Goal: Transaction & Acquisition: Purchase product/service

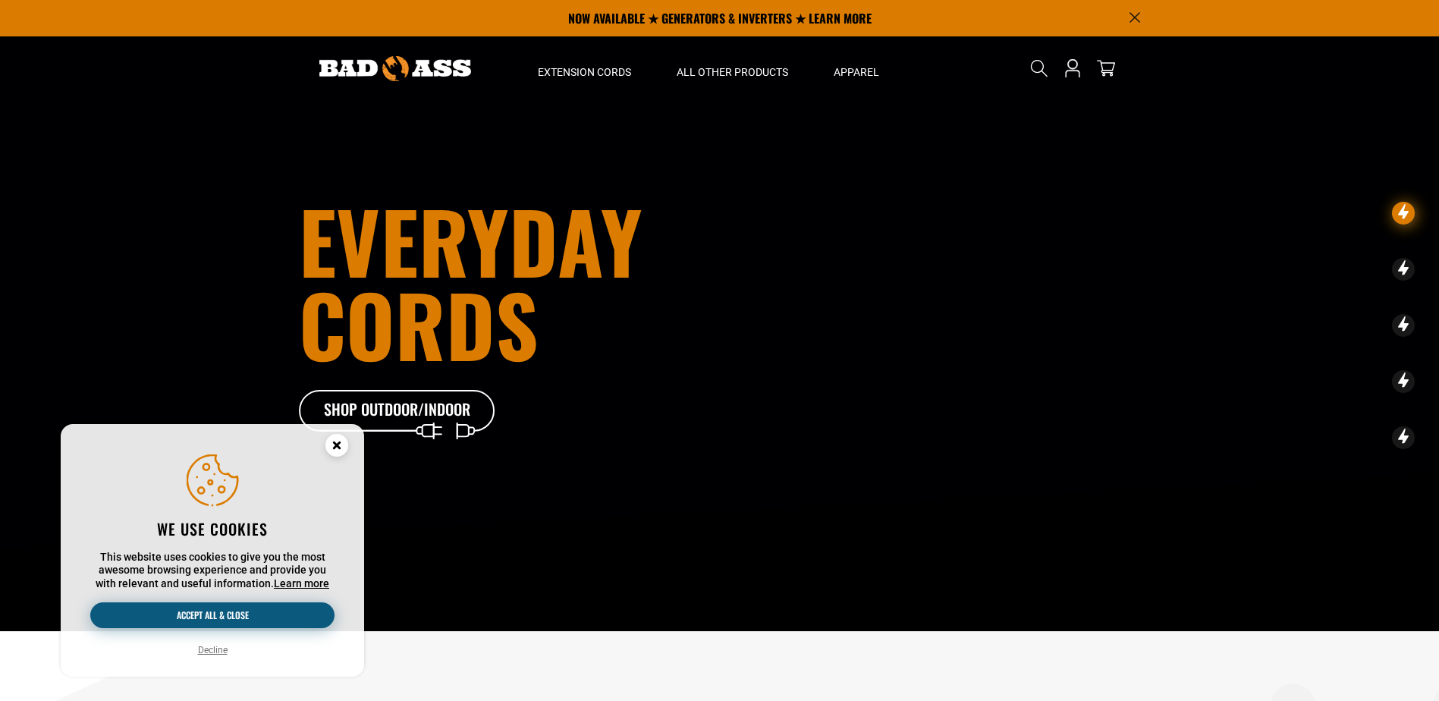
click at [255, 617] on button "Accept all & close" at bounding box center [212, 615] width 244 height 26
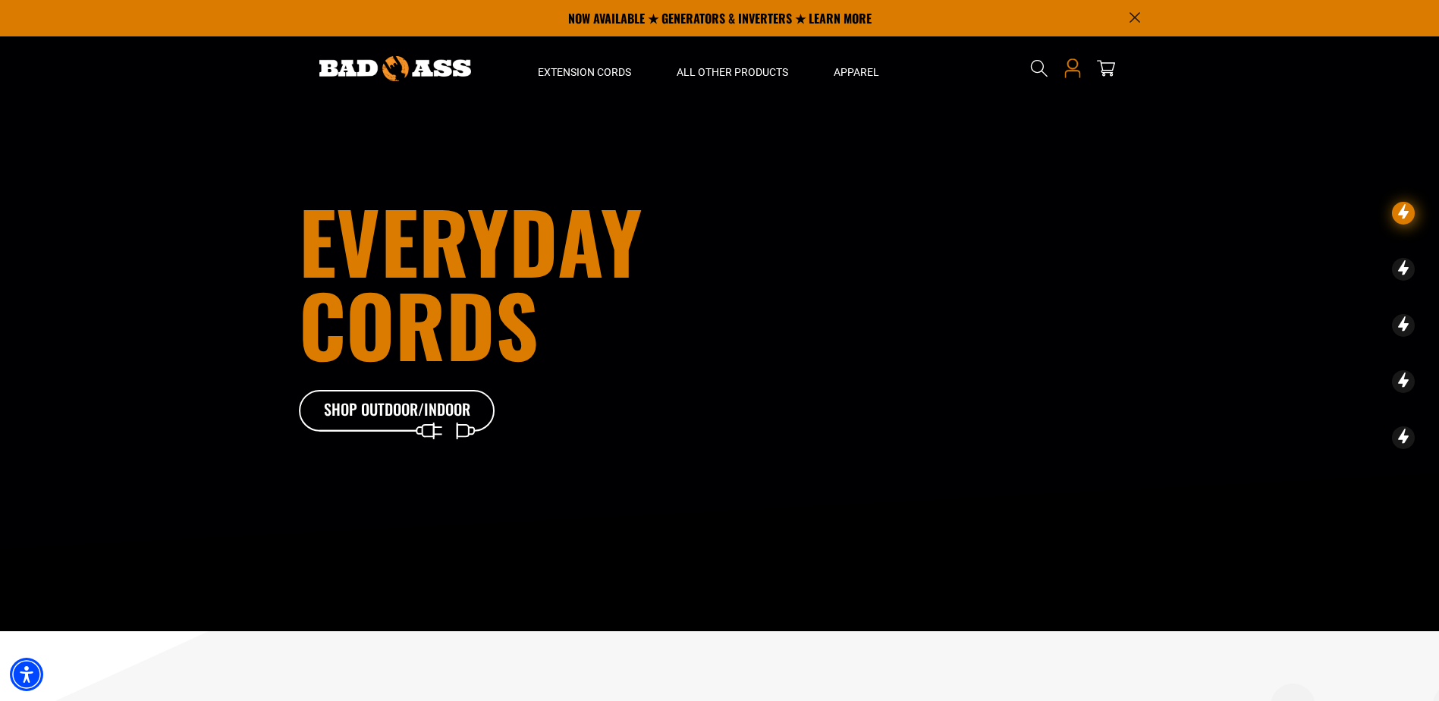
click at [1065, 68] on icon "Open this option" at bounding box center [1072, 68] width 20 height 20
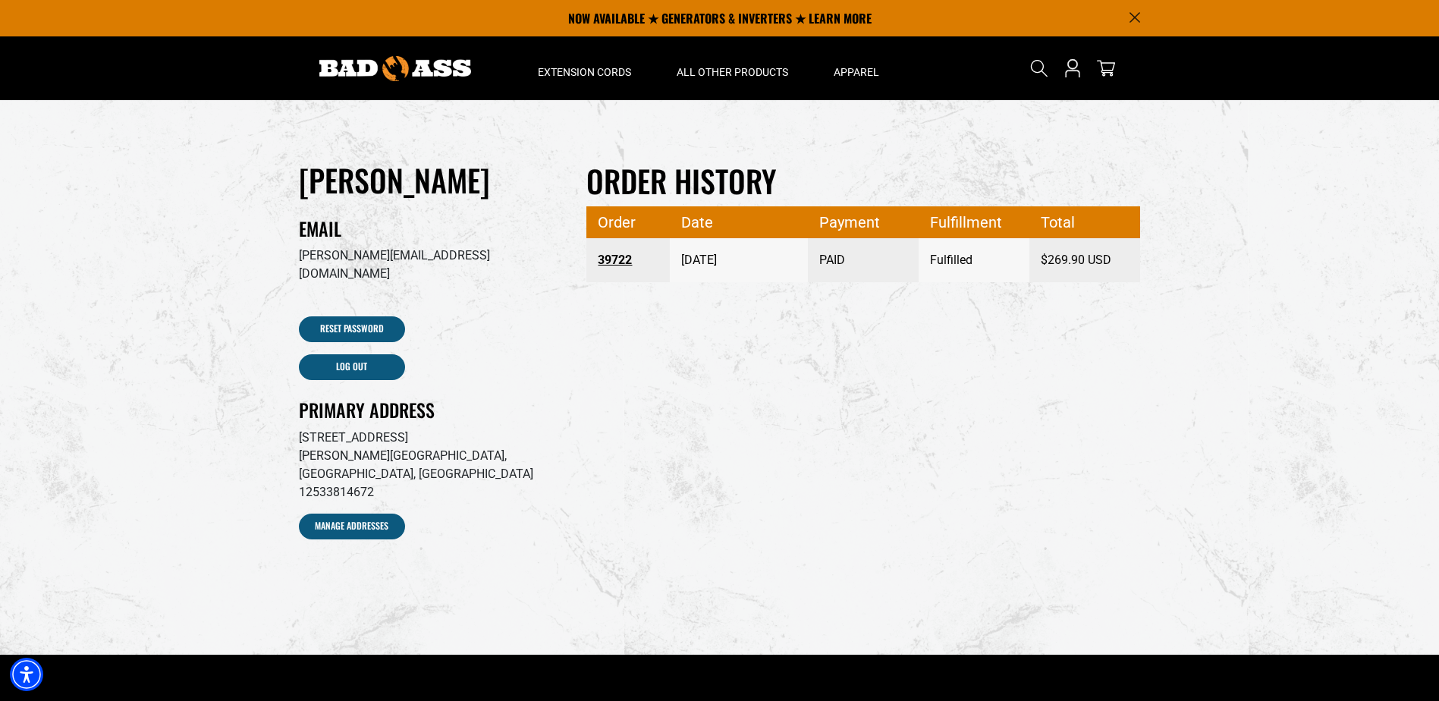
click at [621, 262] on link "39722" at bounding box center [628, 259] width 61 height 27
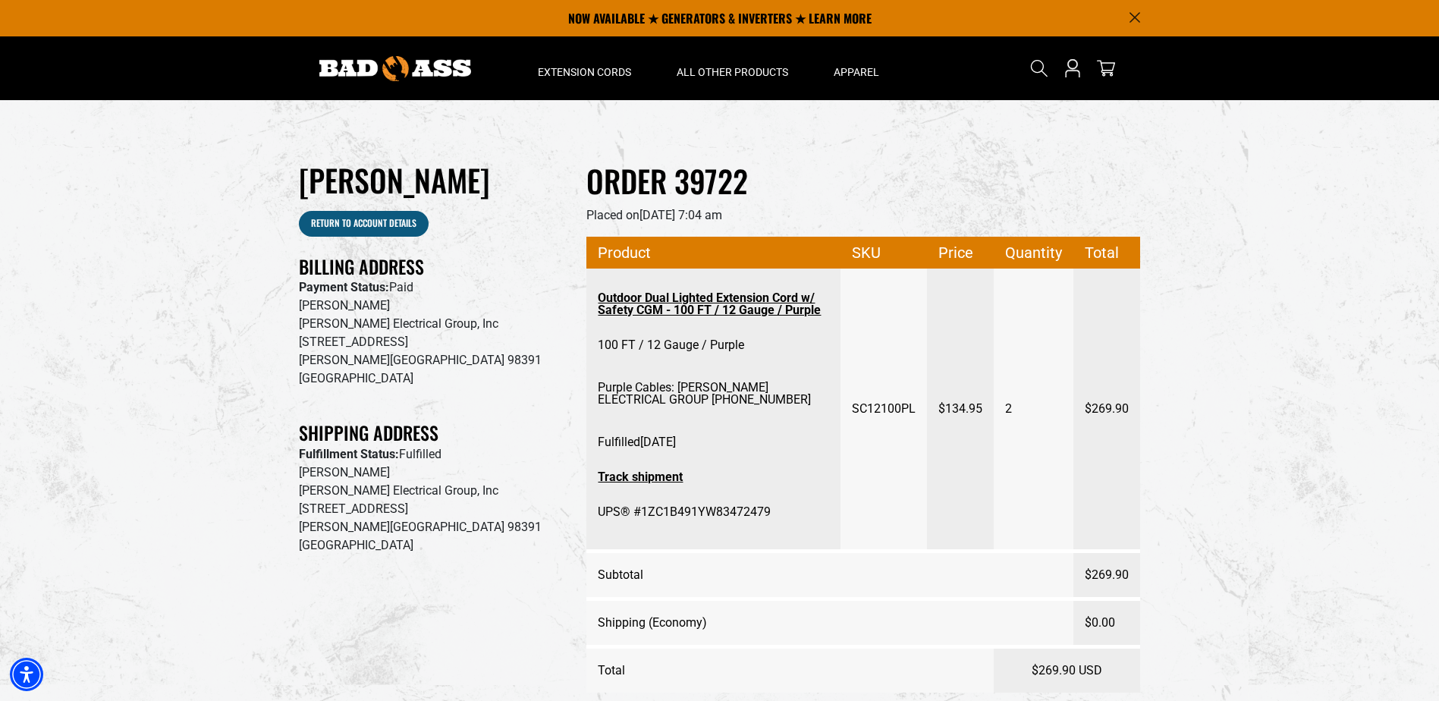
click at [1296, 241] on section "JOSHUA LUQUETTE Return to Account details Billing Address Payment Status: Paid …" at bounding box center [719, 444] width 1439 height 689
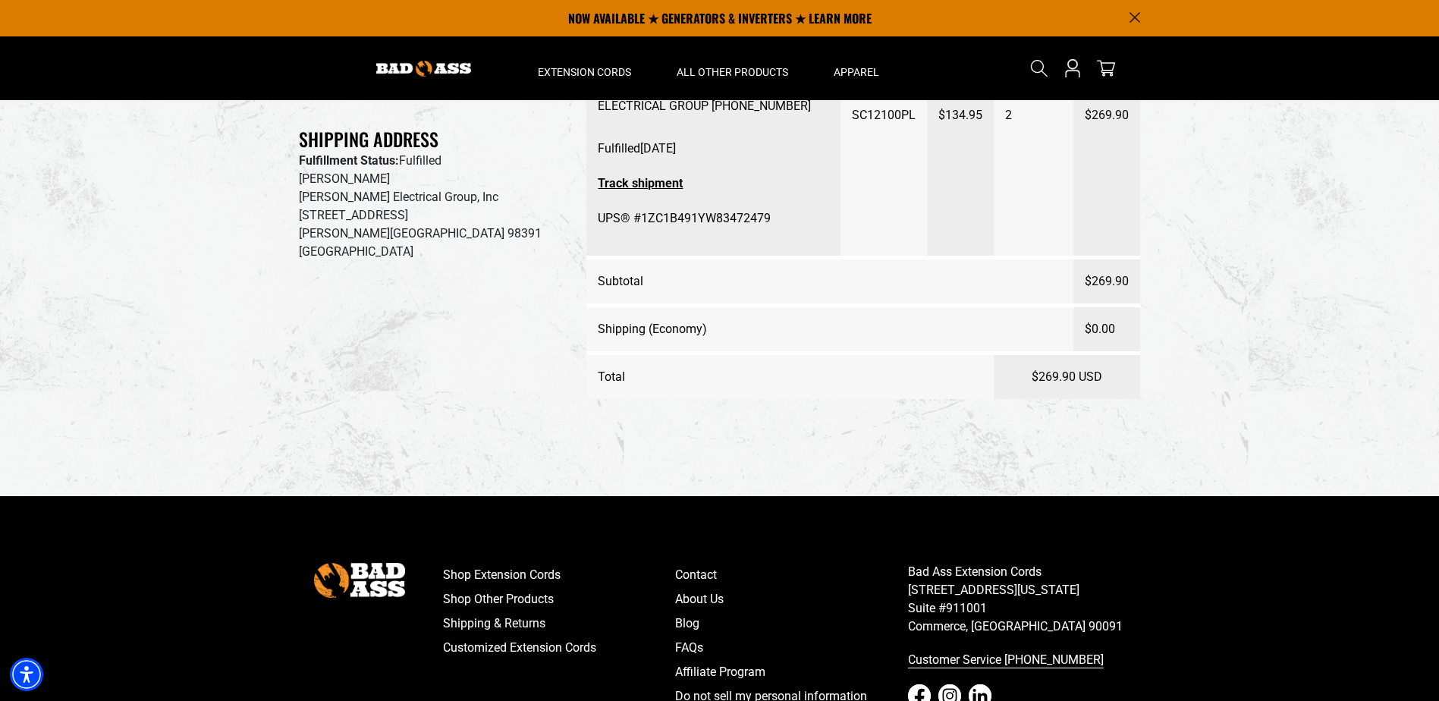
scroll to position [76, 0]
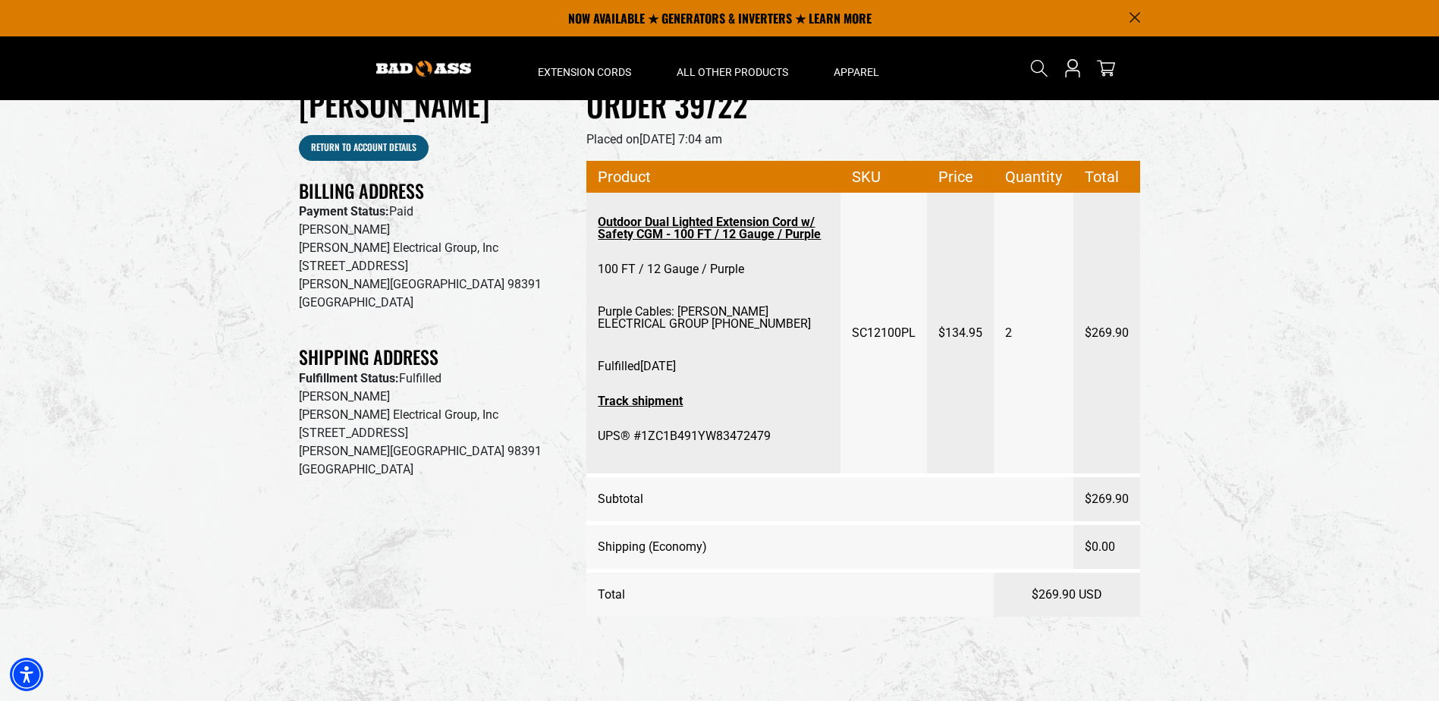
click at [694, 234] on link "Outdoor Dual Lighted Extension Cord w/ Safety CGM - 100 FT / 12 Gauge / Purple" at bounding box center [713, 228] width 231 height 39
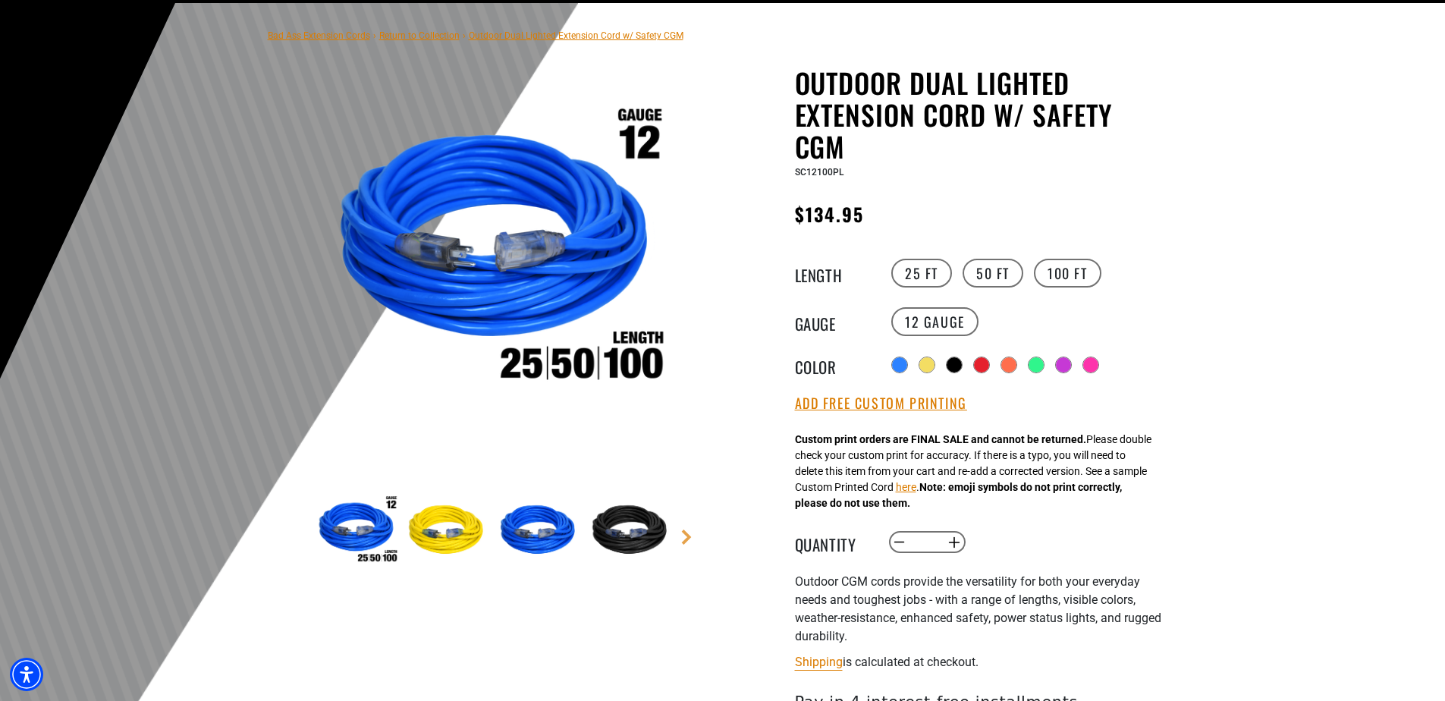
scroll to position [152, 0]
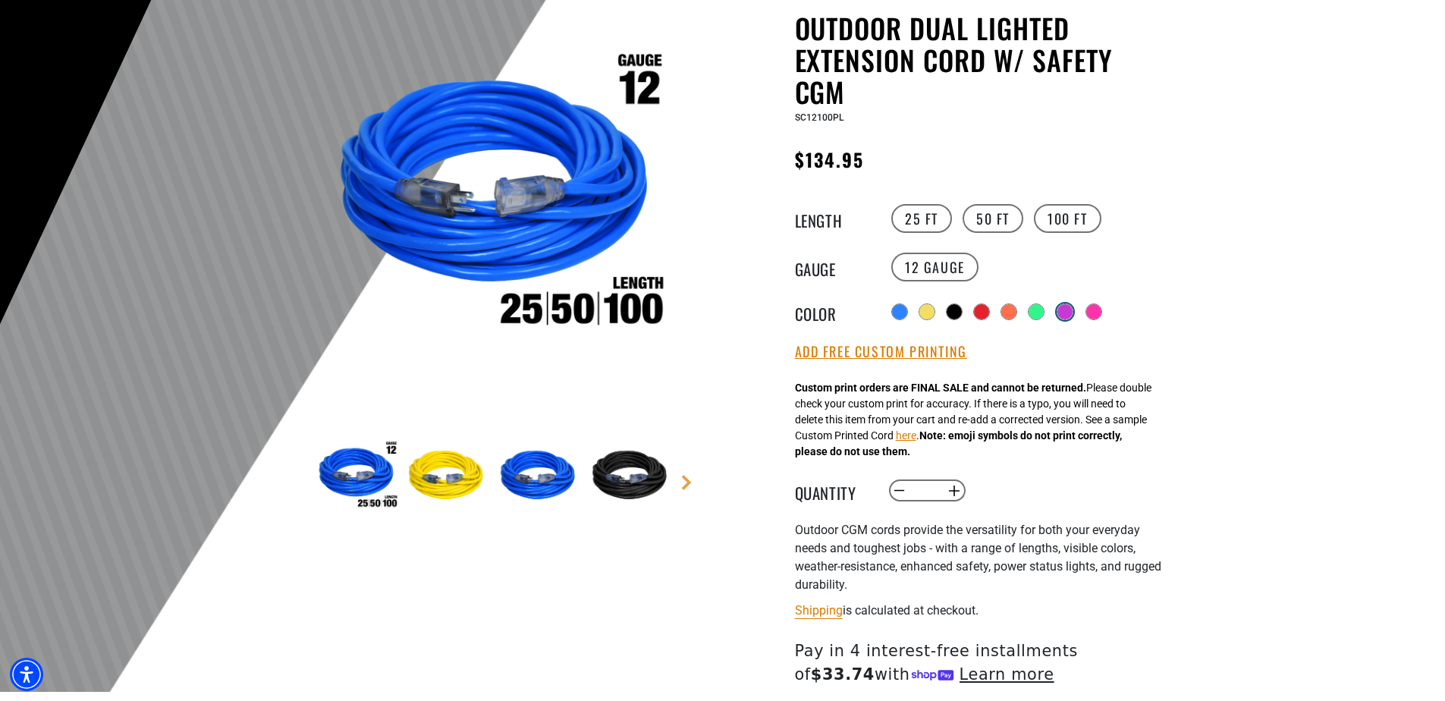
click at [1063, 312] on div at bounding box center [1064, 311] width 15 height 15
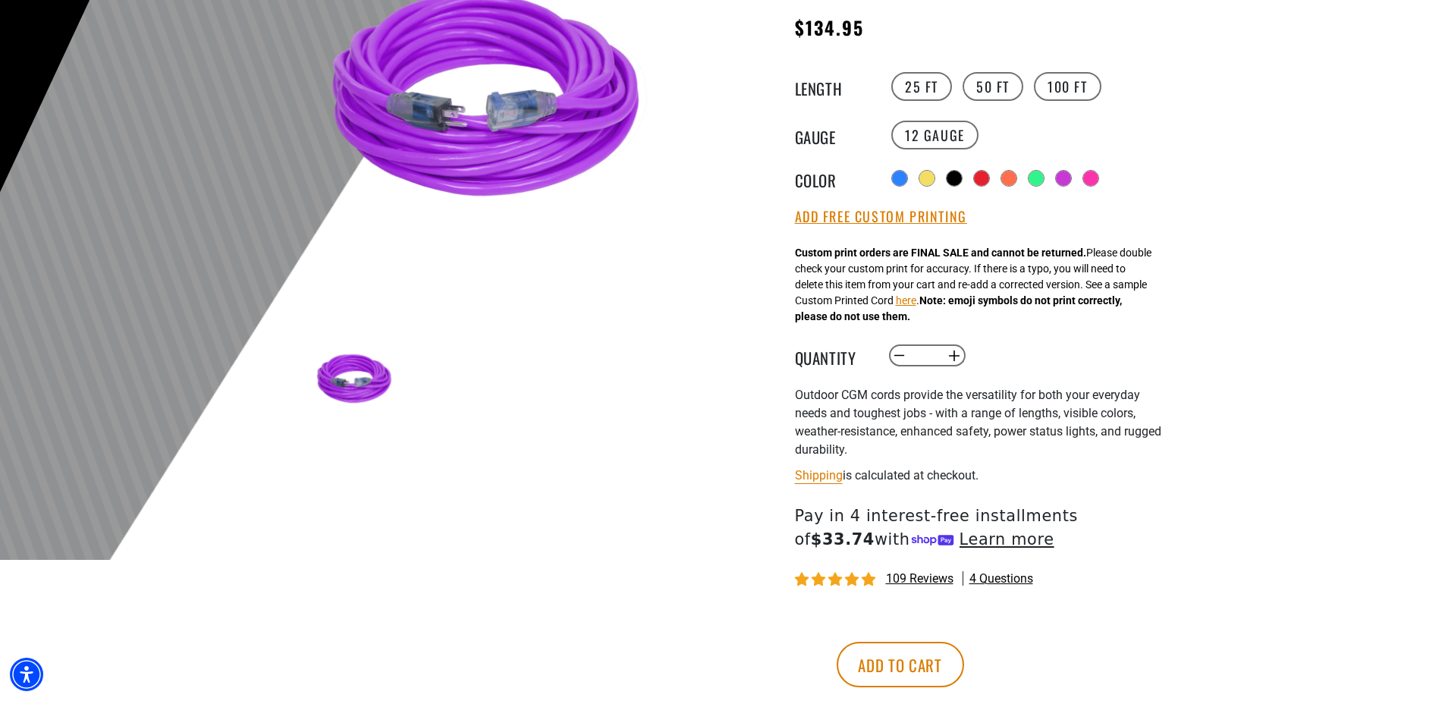
scroll to position [303, 0]
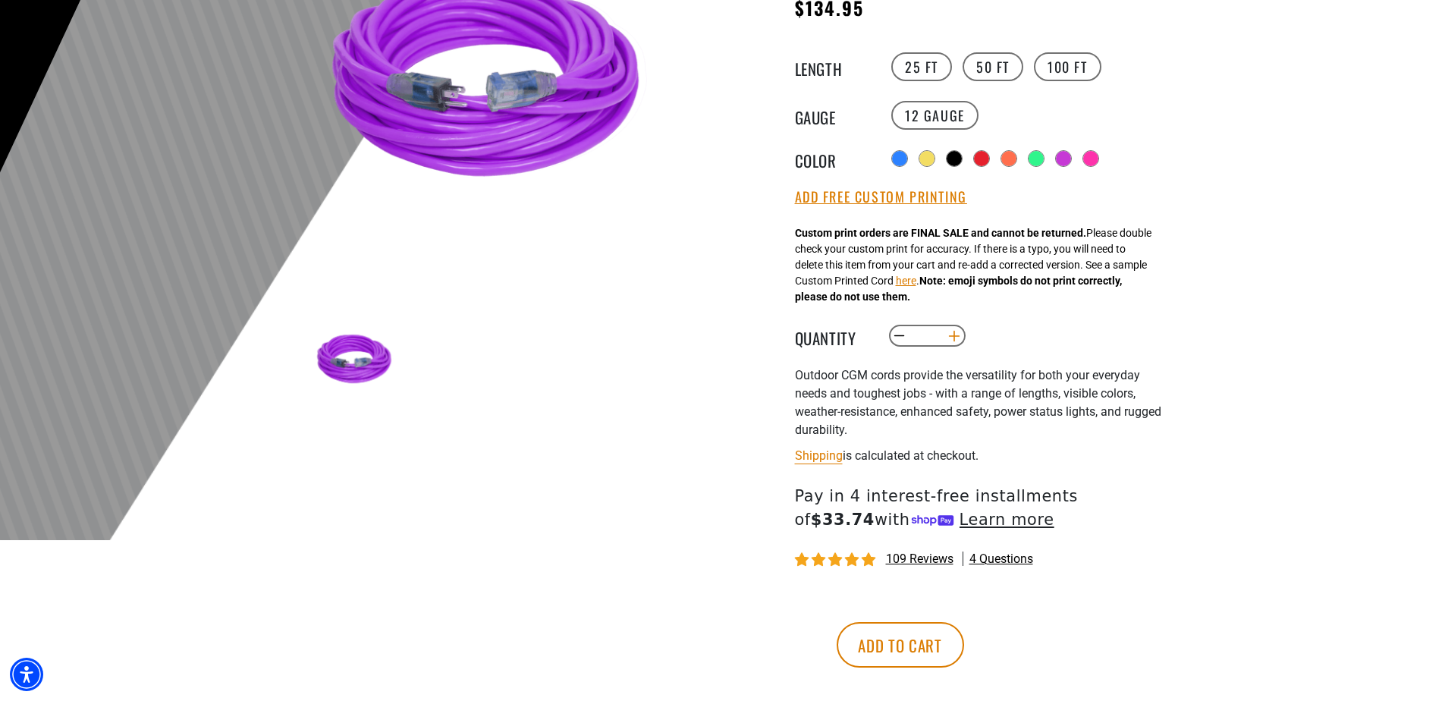
click at [954, 337] on button "Increase quantity for Outdoor Dual Lighted Extension Cord w/ Safety CGM" at bounding box center [954, 336] width 24 height 26
type input "*"
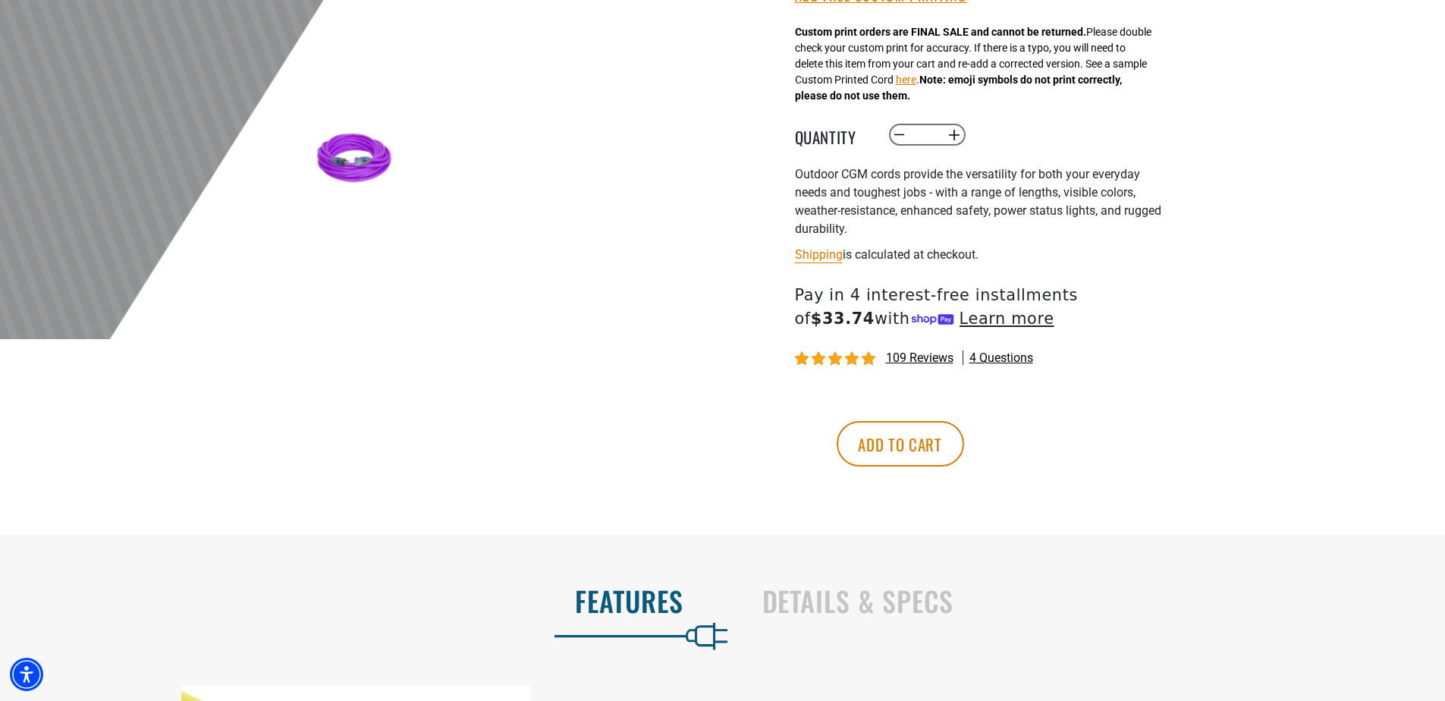
scroll to position [531, 0]
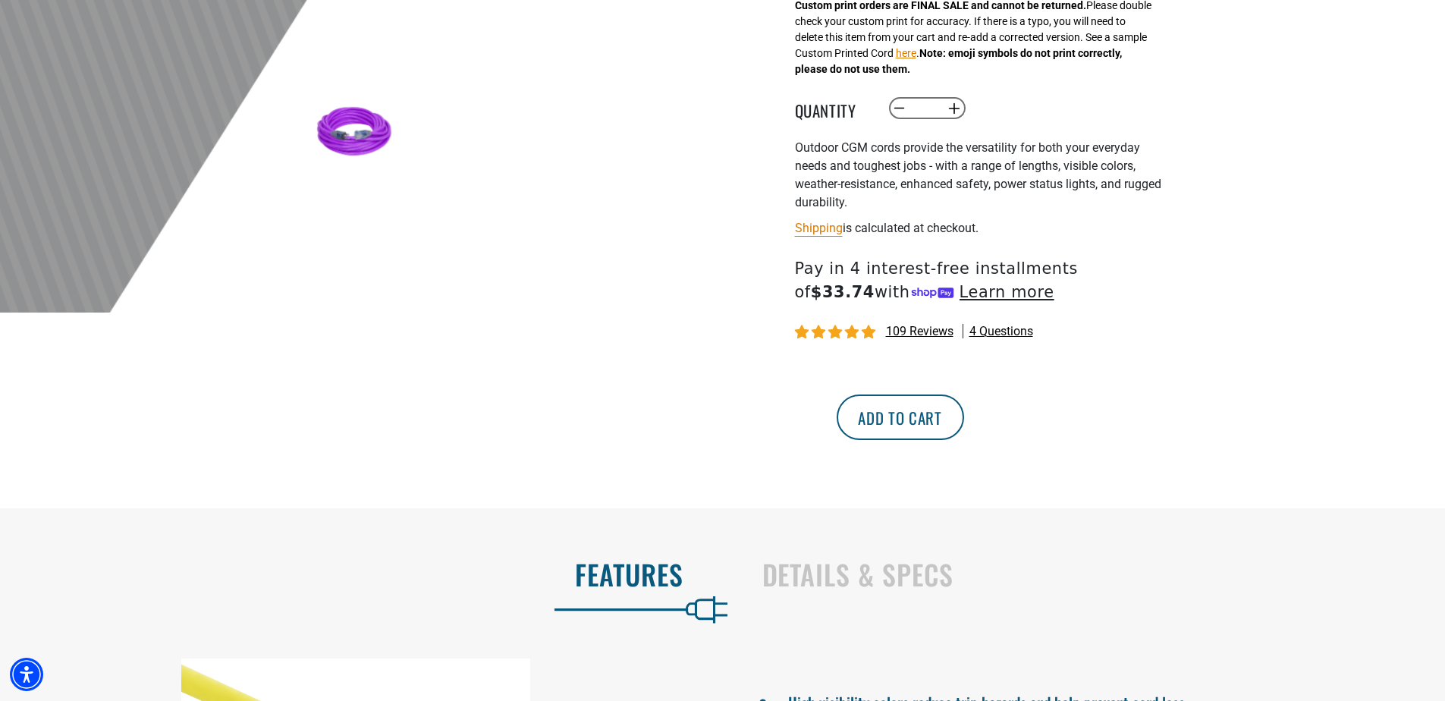
click at [964, 413] on button "Add to cart" at bounding box center [899, 416] width 127 height 45
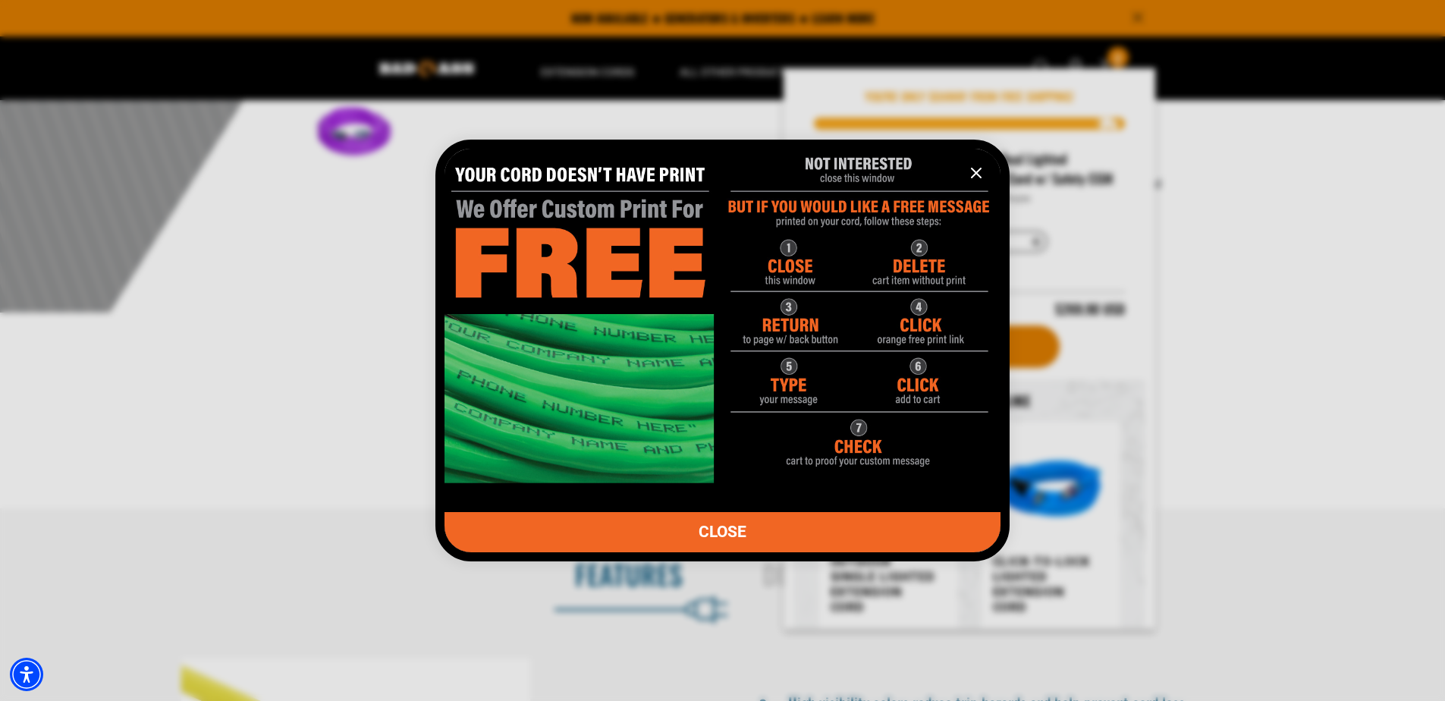
click at [623, 263] on img "information" at bounding box center [722, 308] width 556 height 347
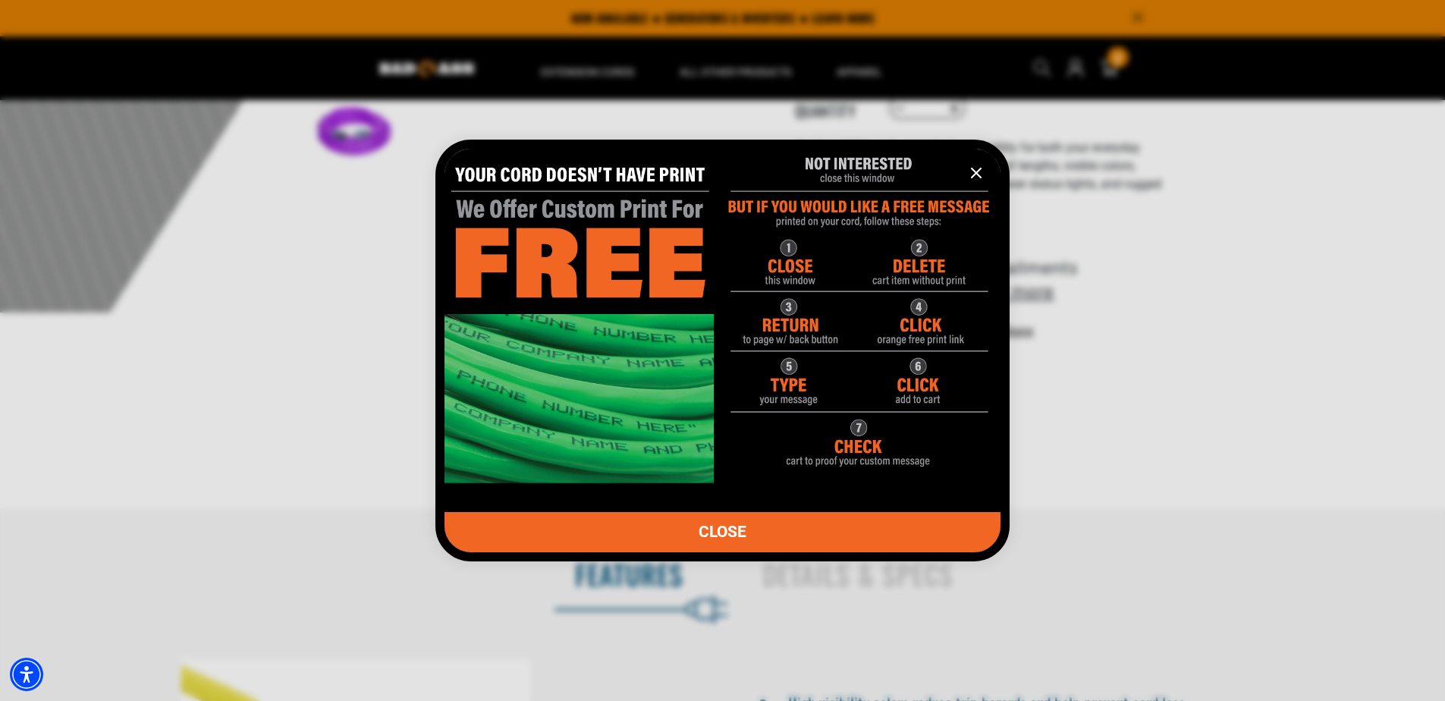
click at [795, 268] on img "information" at bounding box center [722, 308] width 556 height 347
click at [852, 455] on img "information" at bounding box center [722, 308] width 556 height 347
click at [901, 206] on img "information" at bounding box center [722, 308] width 556 height 347
click at [977, 167] on icon "information" at bounding box center [976, 173] width 18 height 18
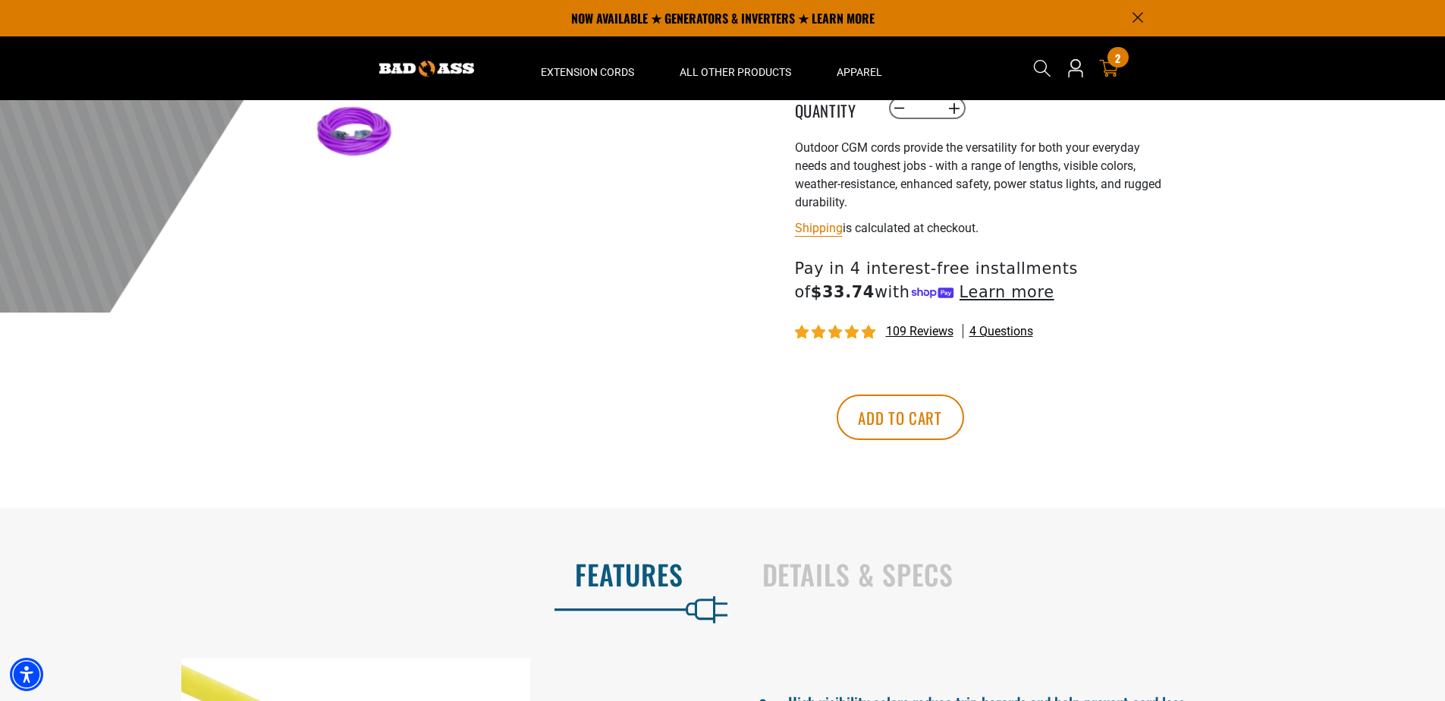
click at [1111, 67] on icon "cart" at bounding box center [1109, 68] width 20 height 20
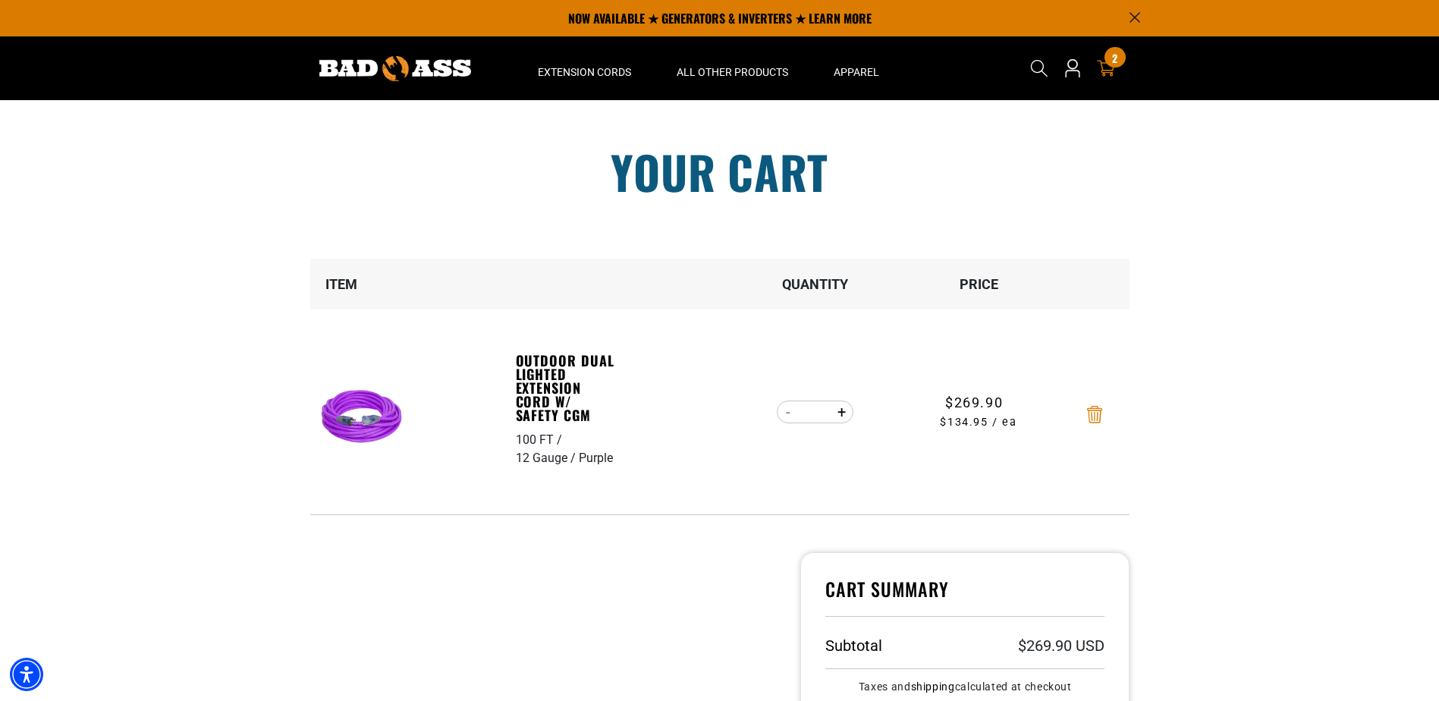
click at [1096, 416] on icon "Remove Outdoor Dual Lighted Extension Cord w/ Safety CGM - 100 FT / 12 Gauge / …" at bounding box center [1094, 414] width 15 height 17
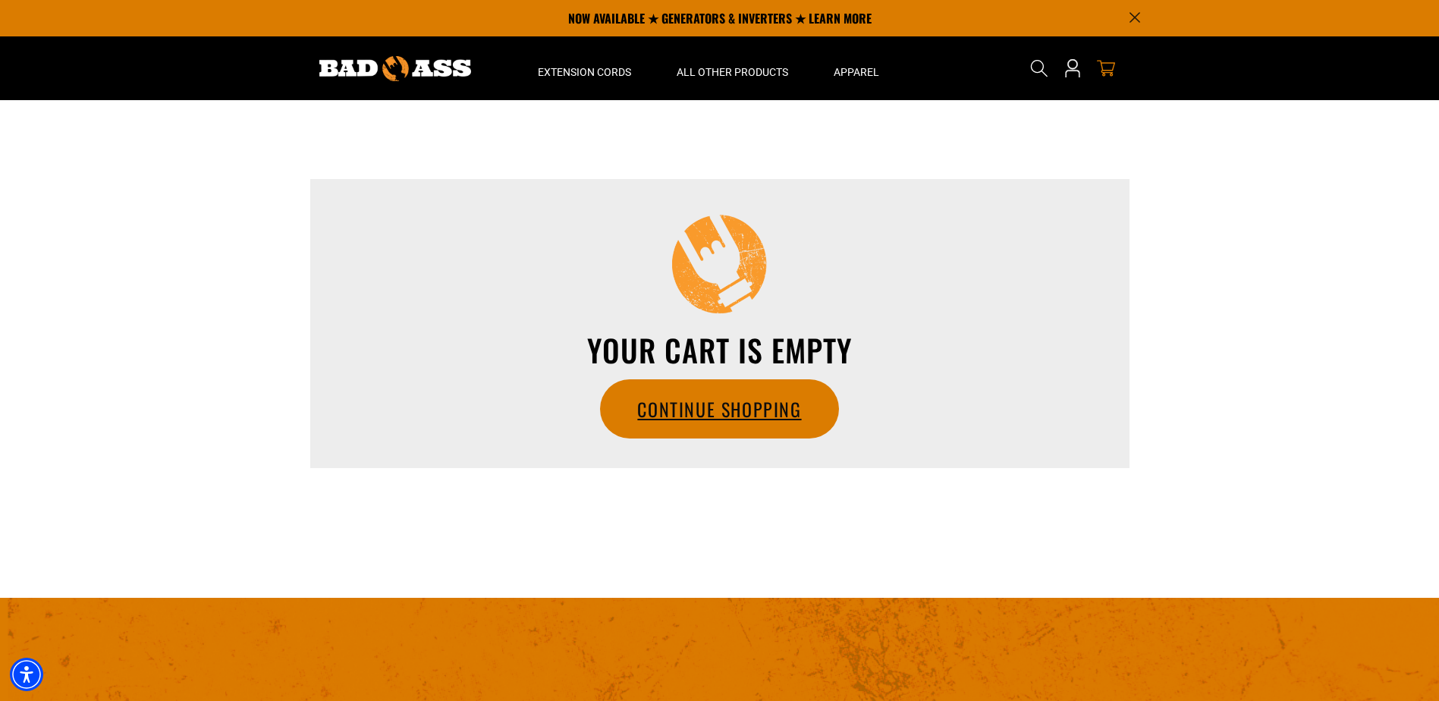
click at [783, 410] on link "Continue Shopping" at bounding box center [719, 409] width 237 height 58
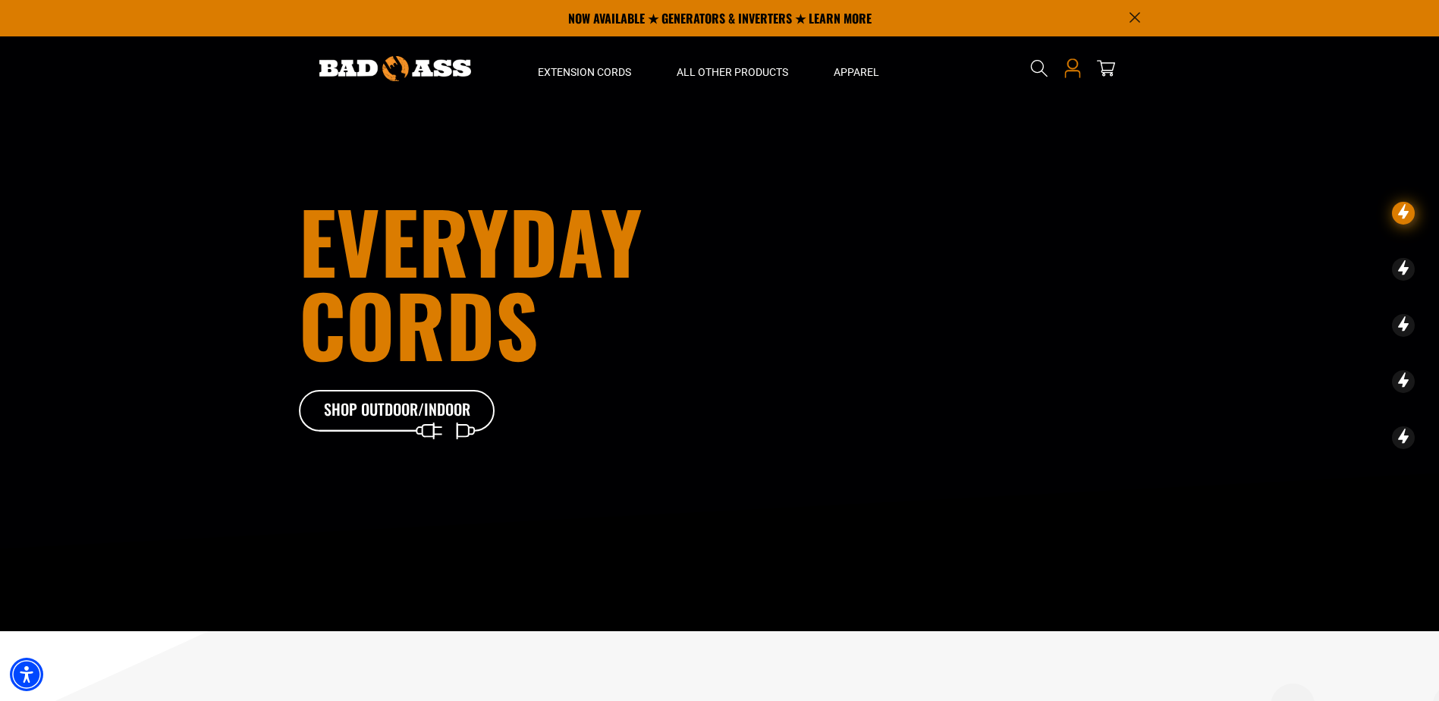
click at [1075, 68] on icon at bounding box center [1071, 63] width 11 height 11
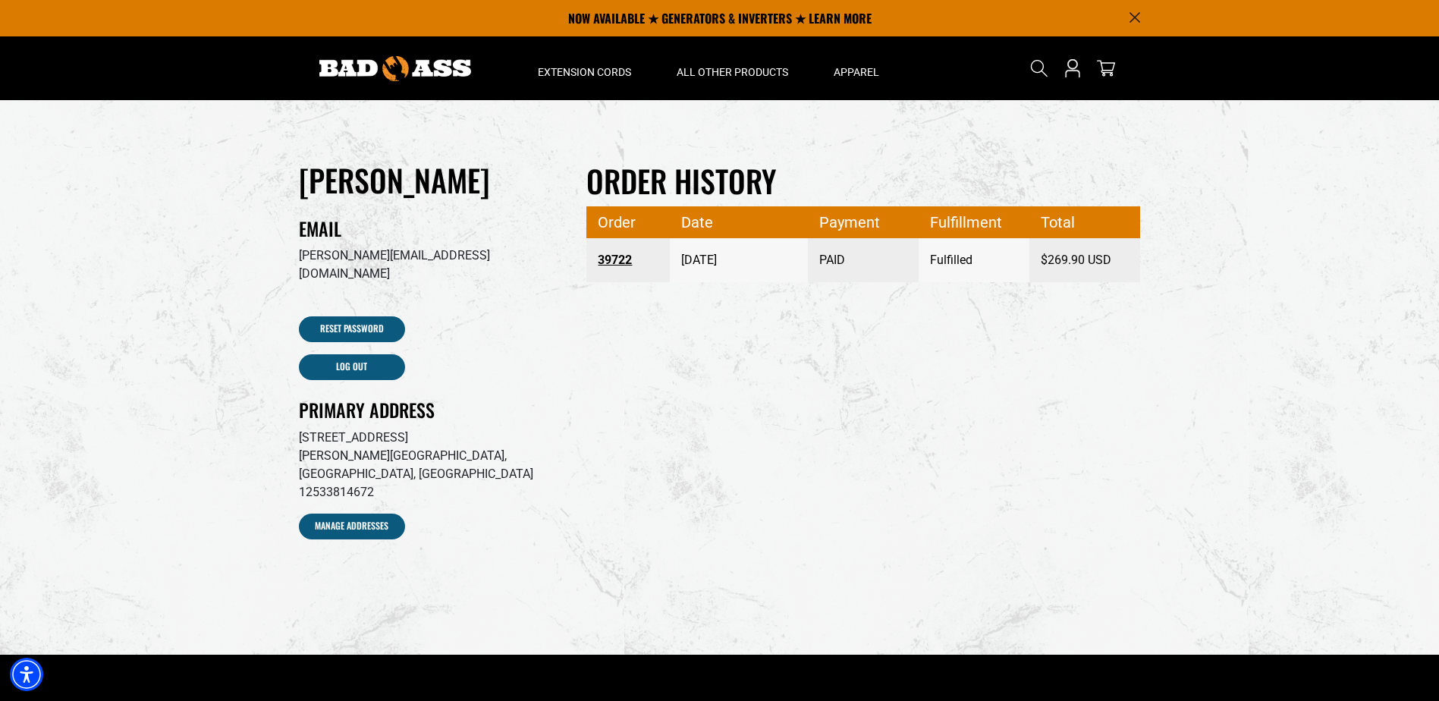
click at [619, 259] on link "39722" at bounding box center [628, 259] width 61 height 27
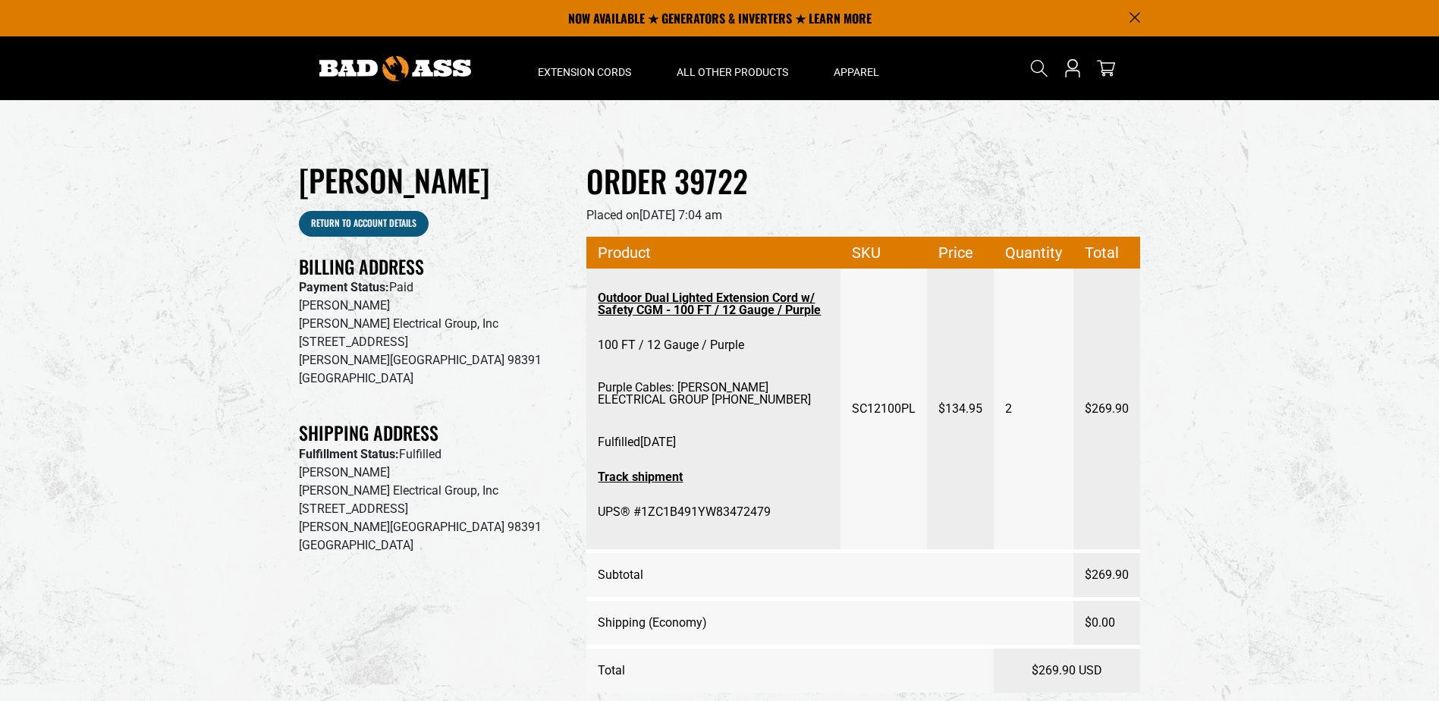
click at [654, 313] on link "Outdoor Dual Lighted Extension Cord w/ Safety CGM - 100 FT / 12 Gauge / Purple" at bounding box center [713, 303] width 231 height 39
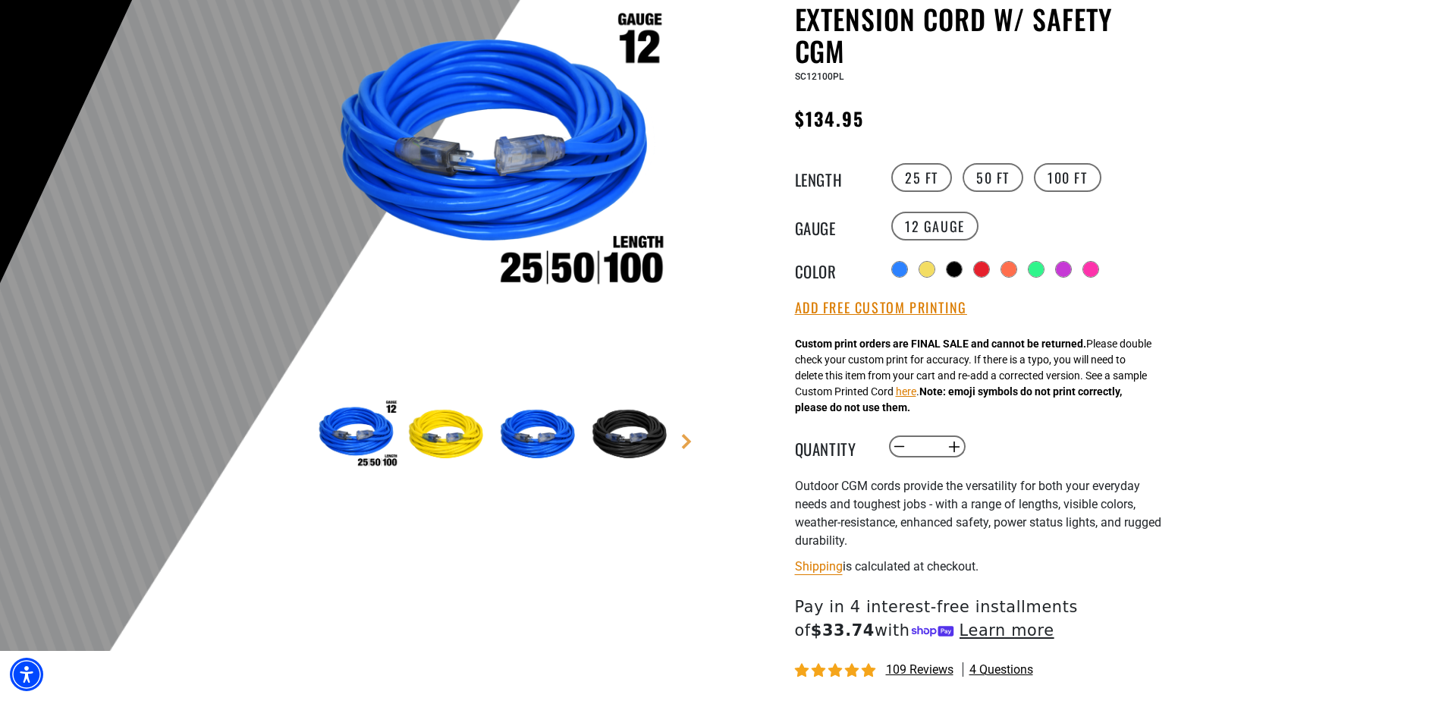
scroll to position [303, 0]
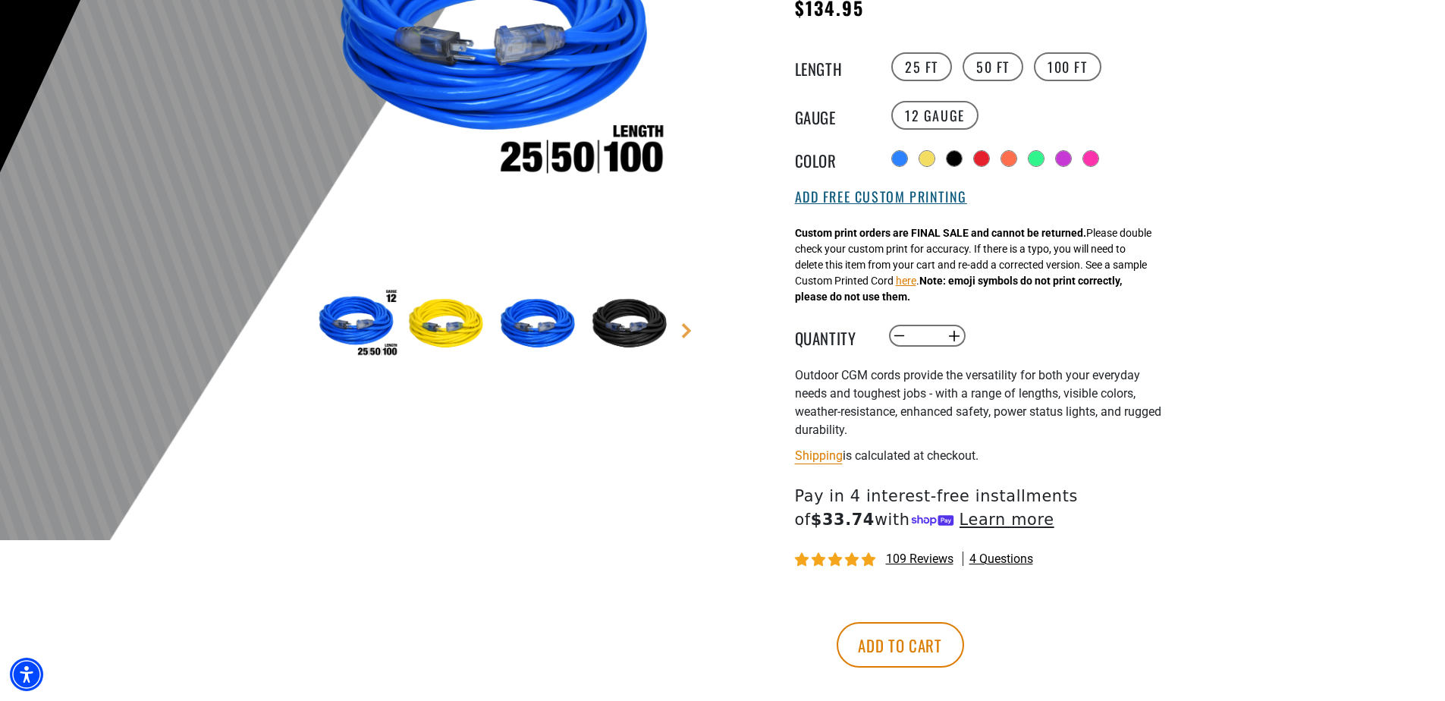
click at [904, 199] on button "Add Free Custom Printing" at bounding box center [881, 197] width 172 height 17
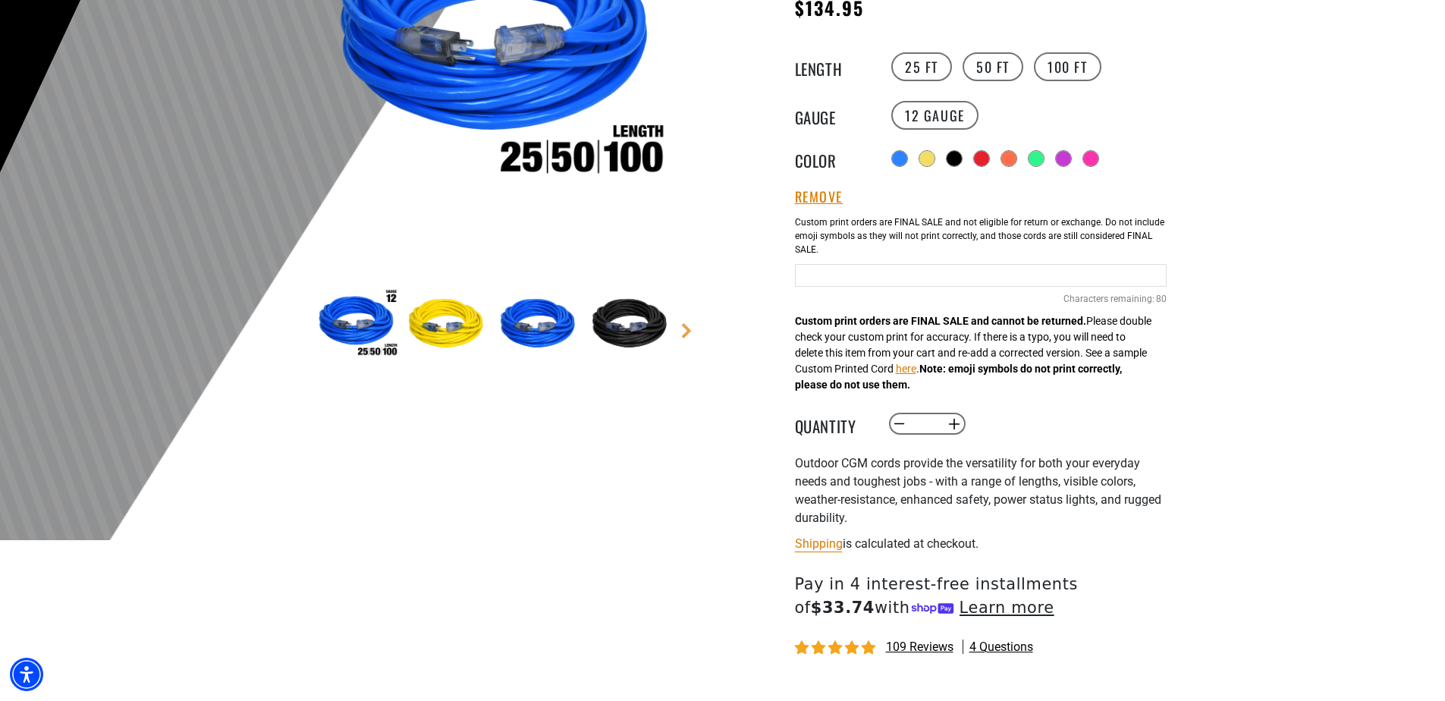
click at [868, 281] on input "Purple Cables" at bounding box center [981, 275] width 372 height 23
type input "**********"
click at [950, 422] on button "Increase quantity for Outdoor Dual Lighted Extension Cord w/ Safety CGM" at bounding box center [954, 424] width 24 height 26
type input "*"
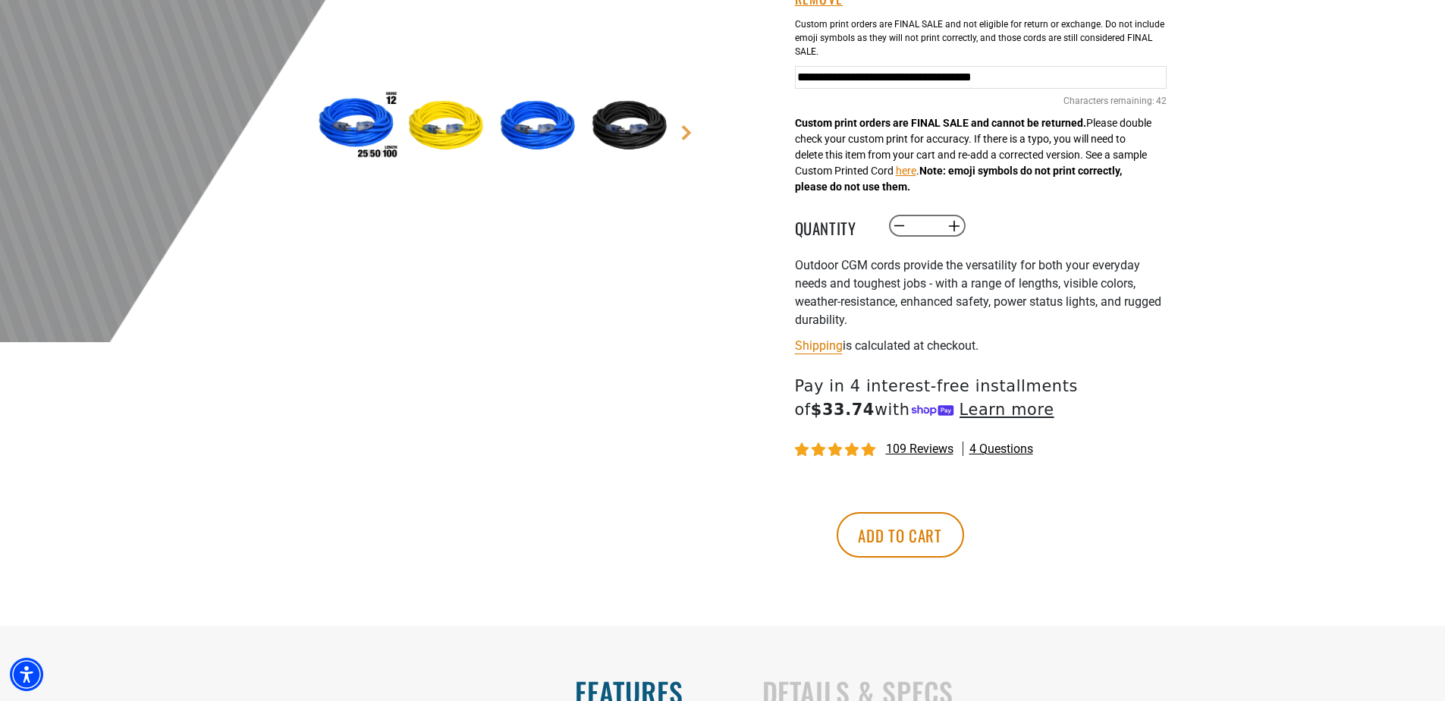
scroll to position [531, 0]
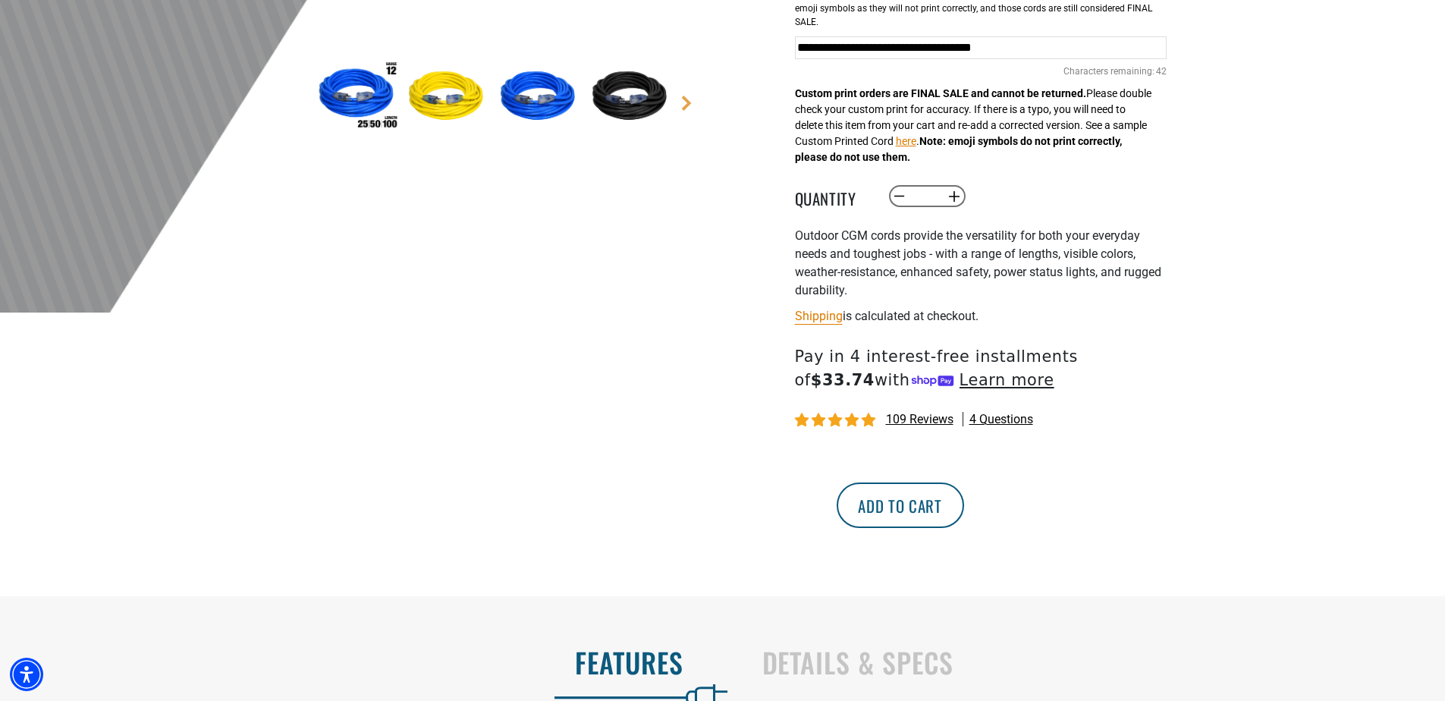
click at [964, 500] on button "Add to cart" at bounding box center [899, 504] width 127 height 45
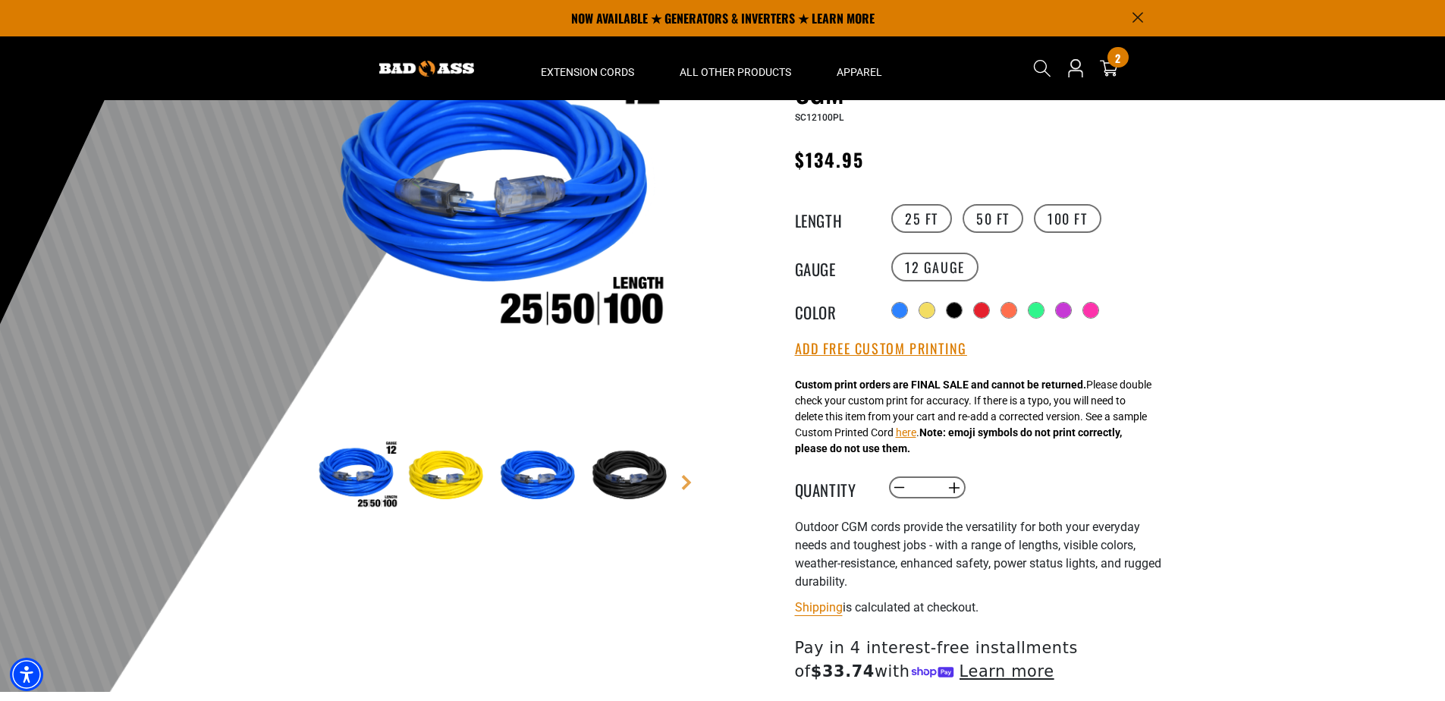
scroll to position [76, 0]
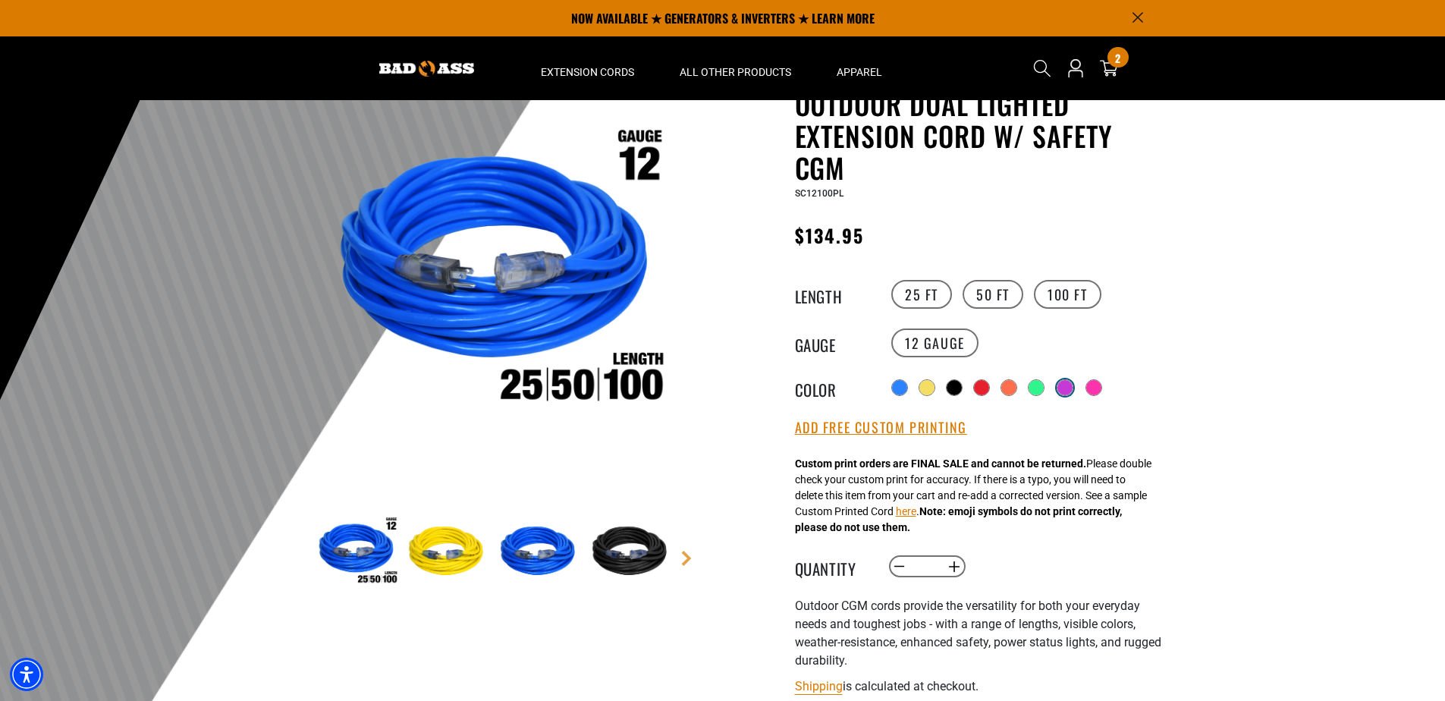
click at [1067, 381] on div at bounding box center [1064, 387] width 15 height 15
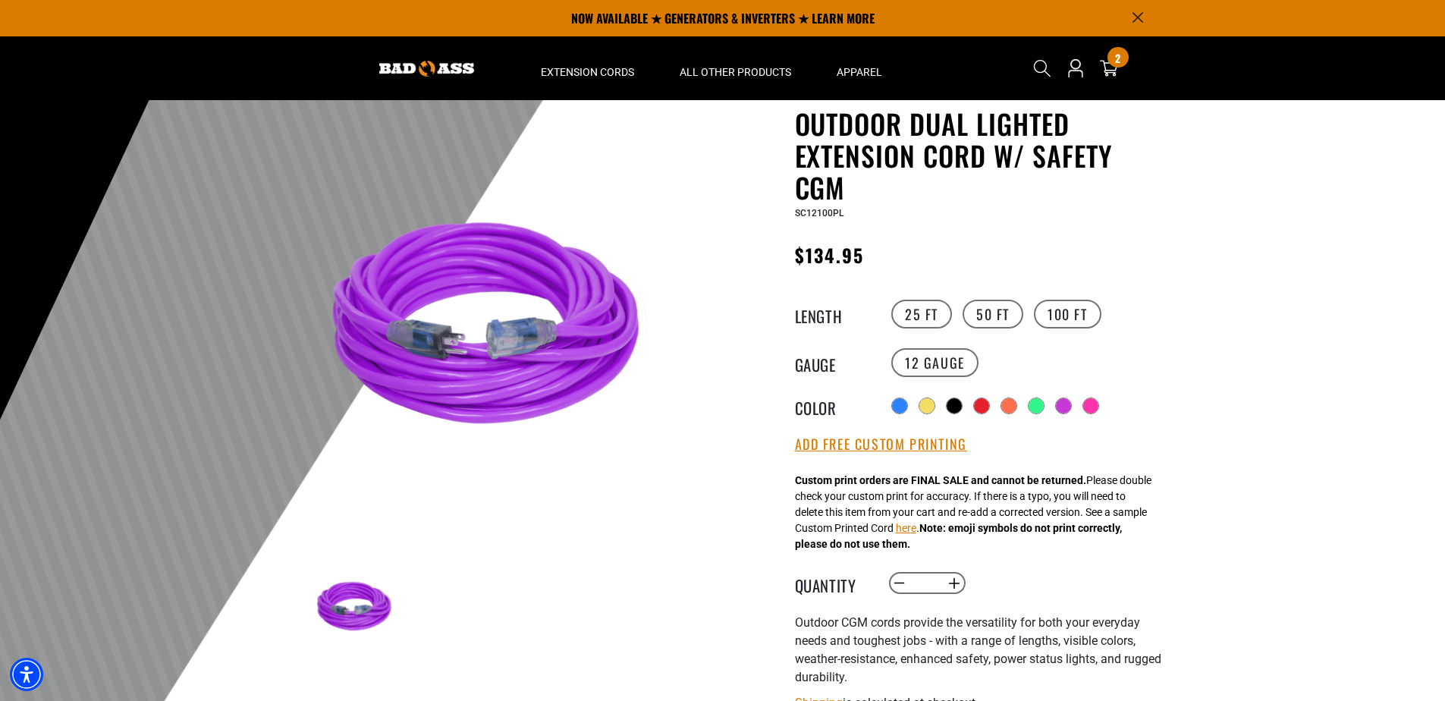
scroll to position [0, 0]
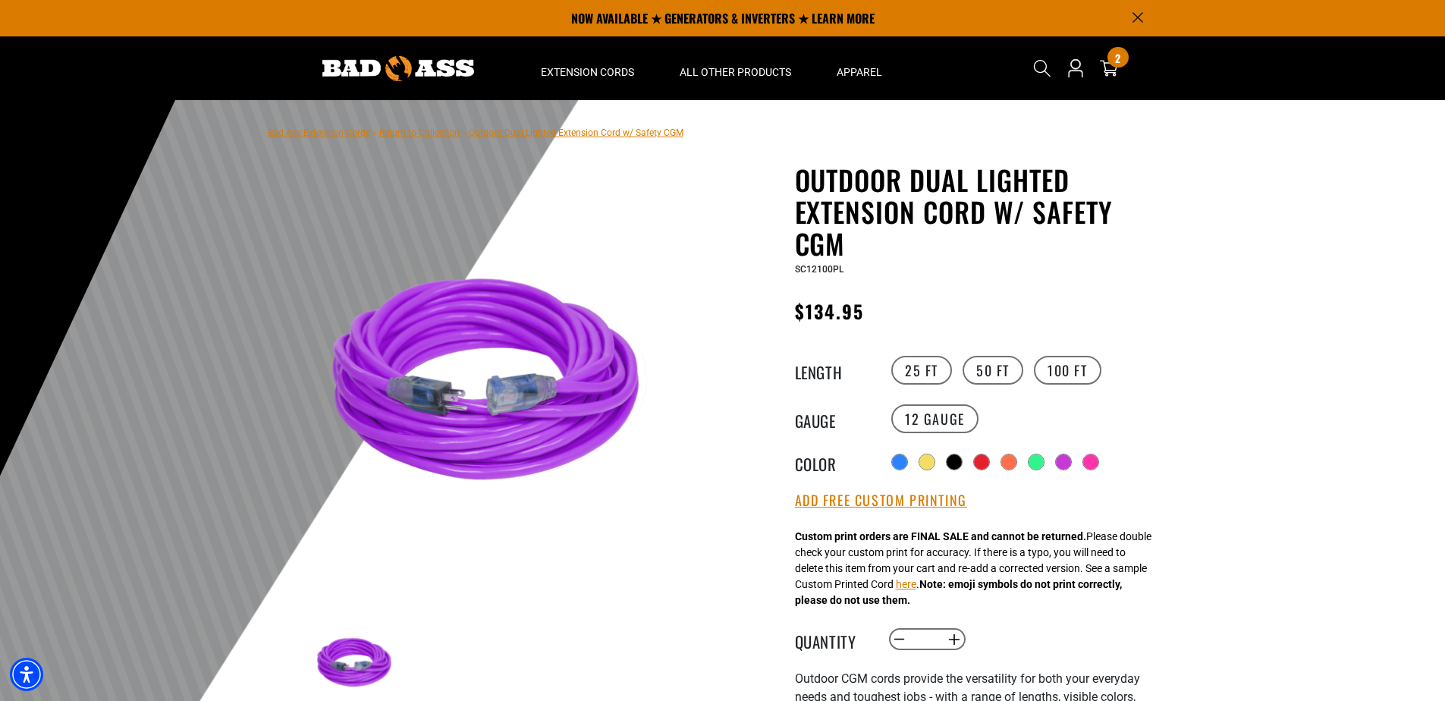
click at [1121, 73] on div "Search 2 2 items" at bounding box center [1082, 68] width 123 height 64
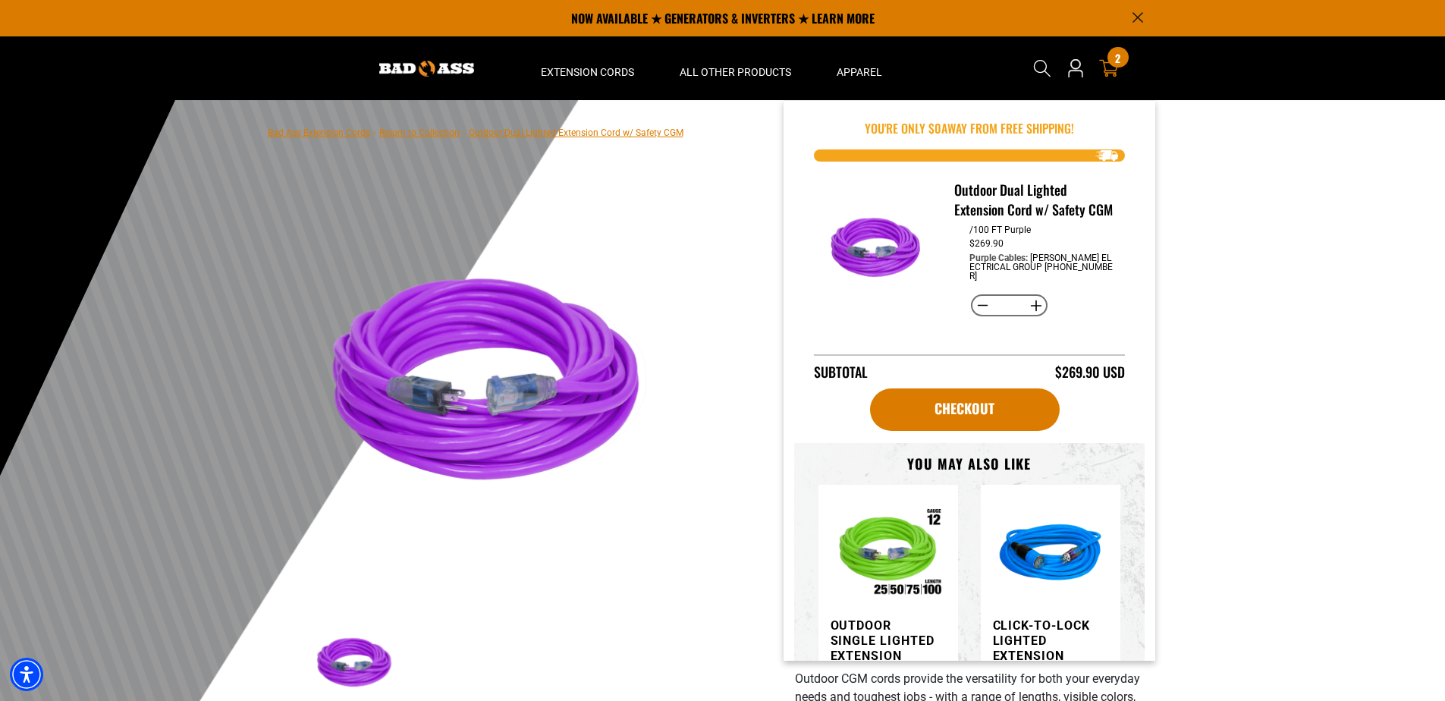
click at [1112, 69] on icon at bounding box center [1109, 68] width 20 height 20
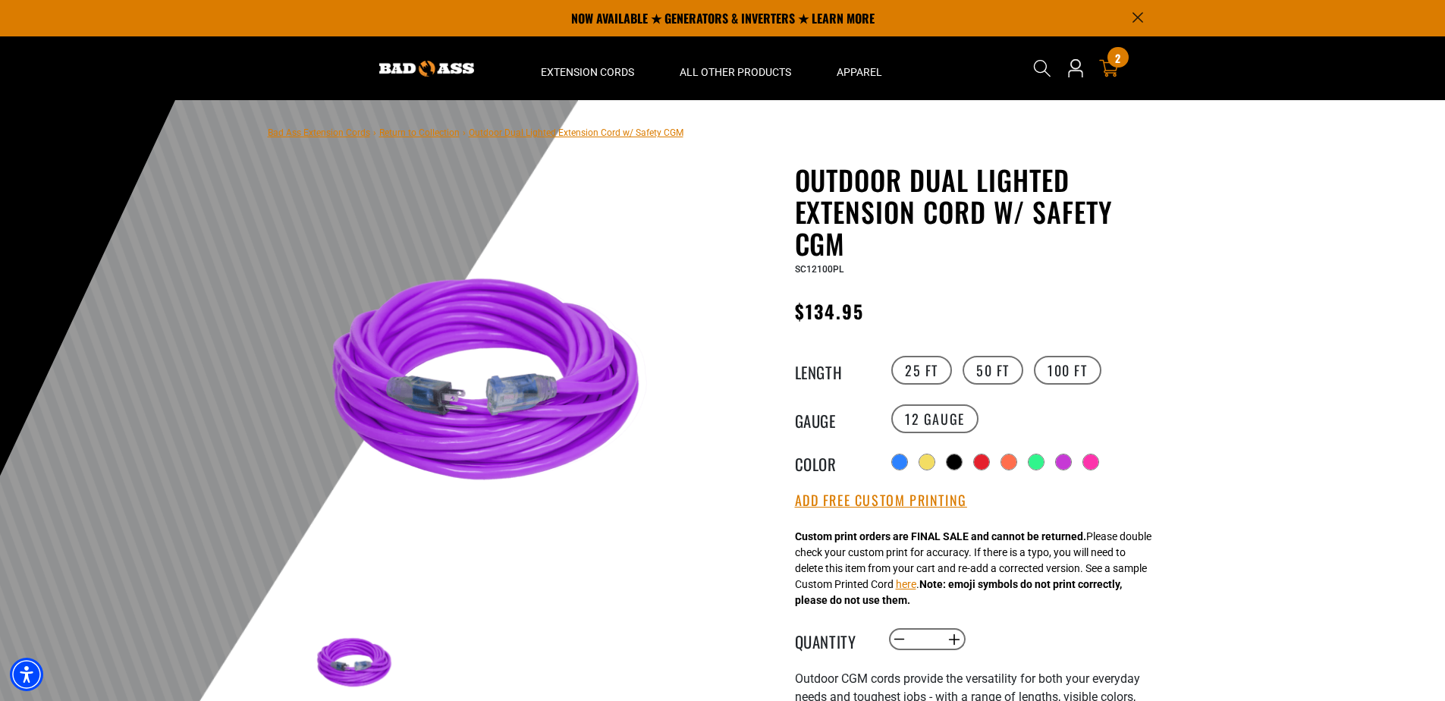
click at [1112, 69] on icon at bounding box center [1109, 68] width 20 height 20
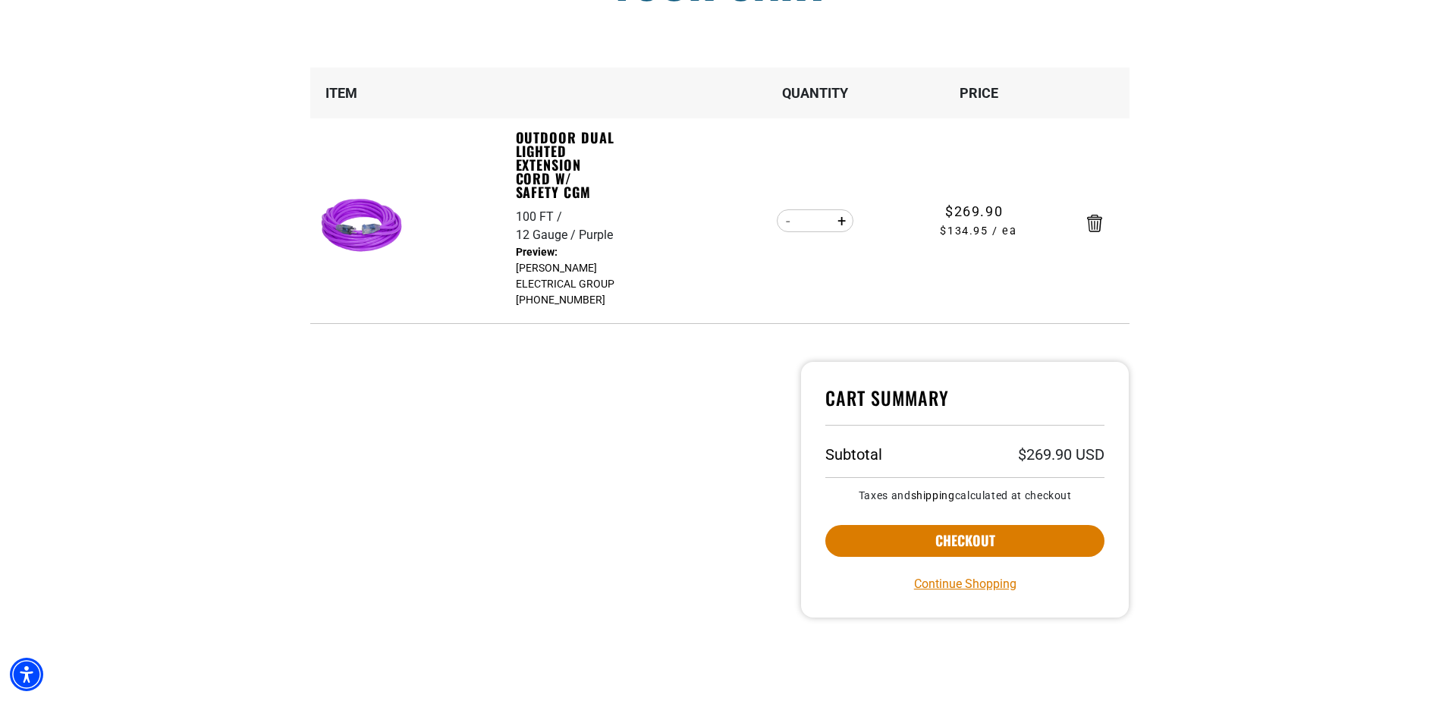
scroll to position [227, 0]
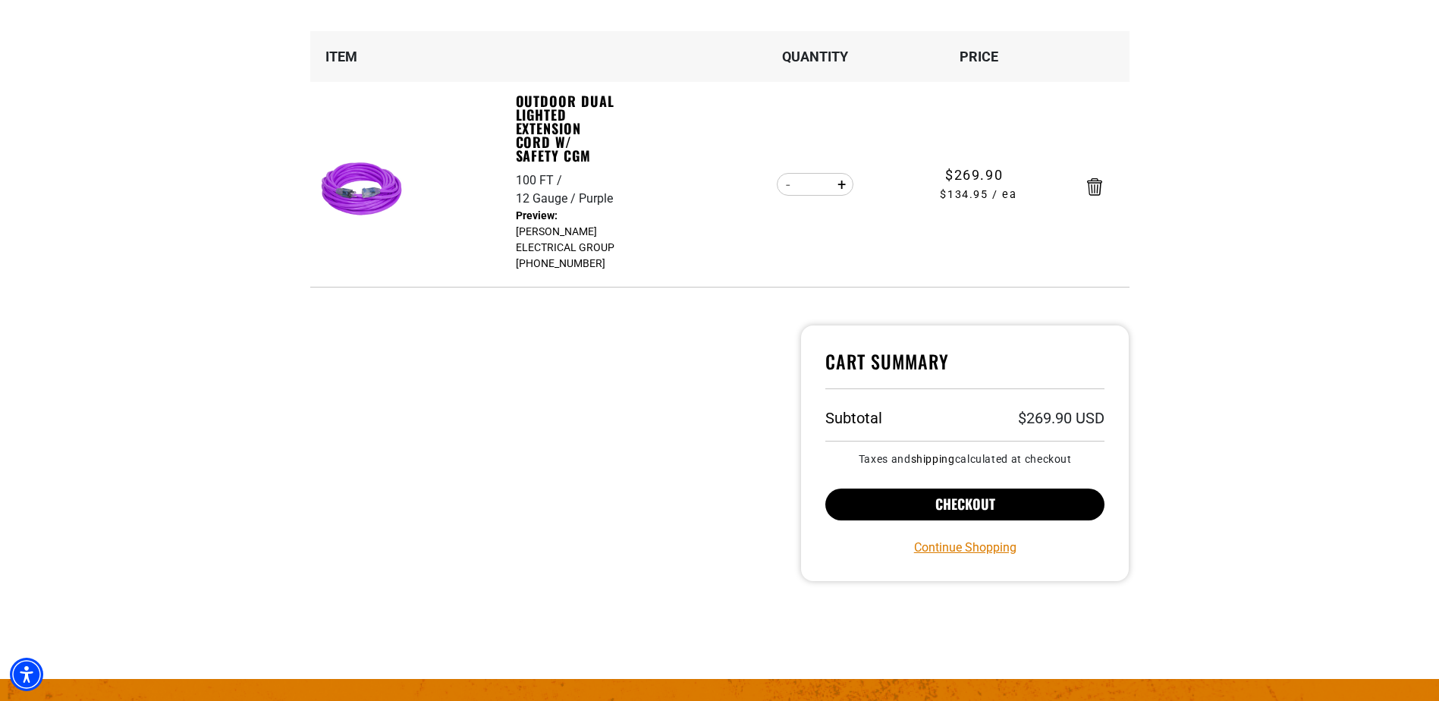
click at [942, 507] on button "Checkout" at bounding box center [965, 504] width 280 height 32
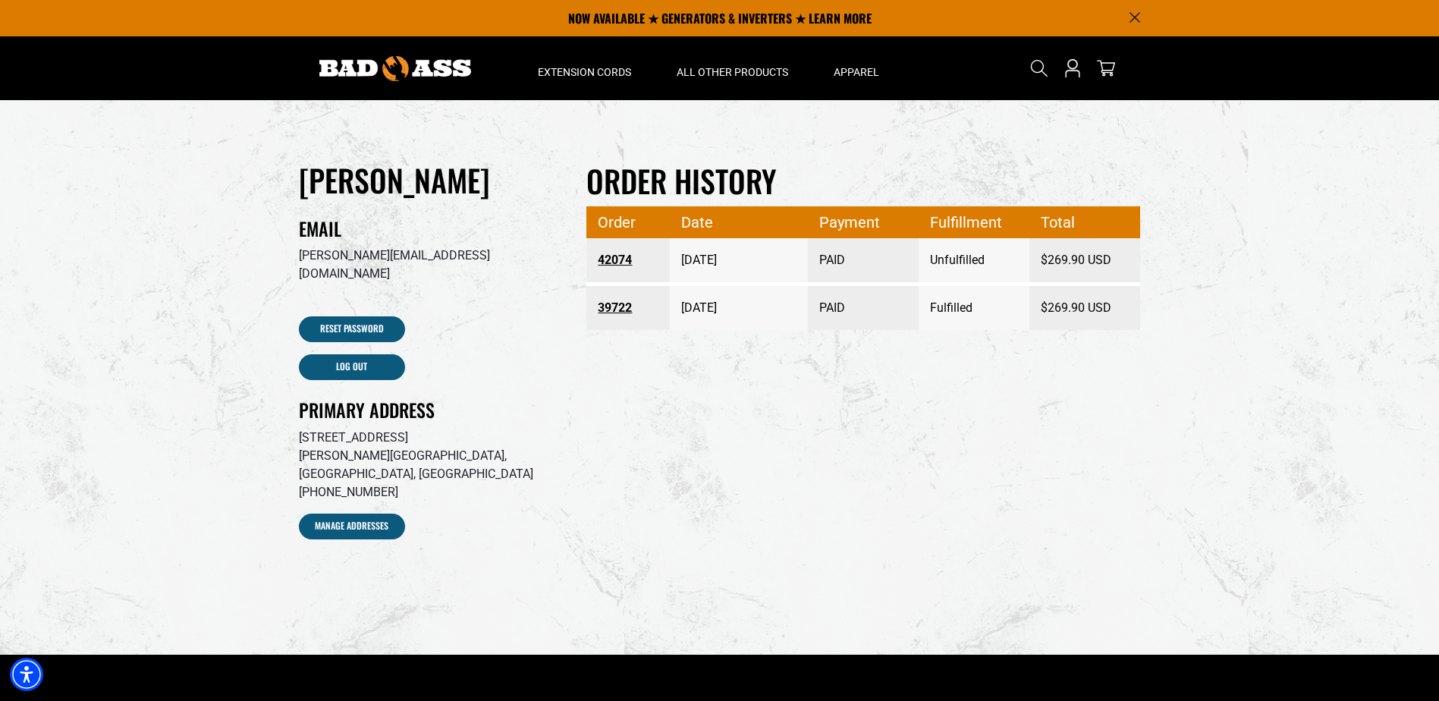
click at [625, 262] on link "42074" at bounding box center [628, 259] width 61 height 27
